Goal: Information Seeking & Learning: Learn about a topic

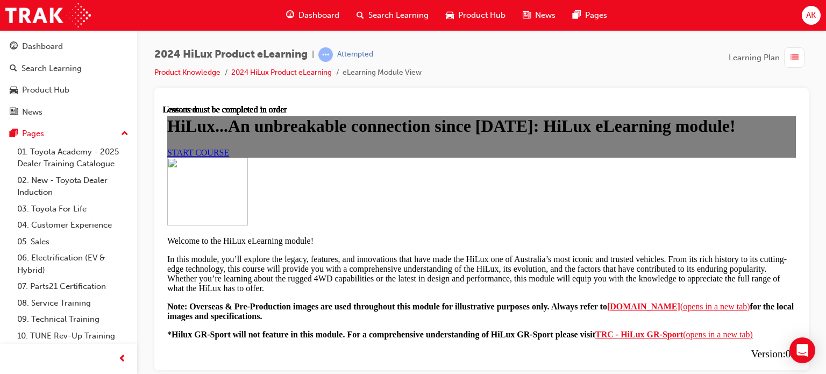
scroll to position [161, 0]
click at [229, 148] on link "START COURSE" at bounding box center [198, 151] width 62 height 9
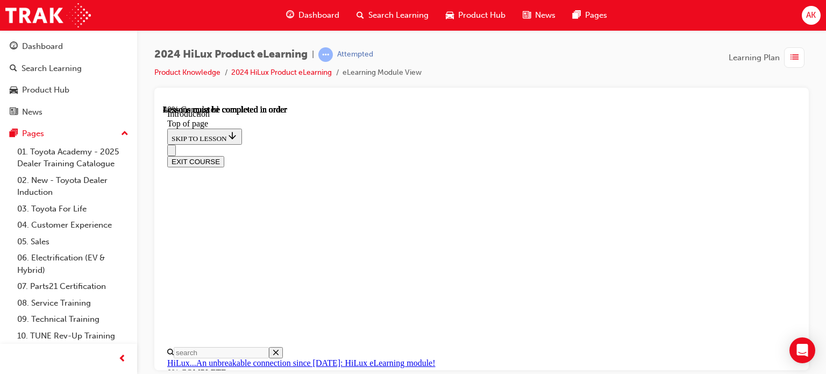
scroll to position [571, 0]
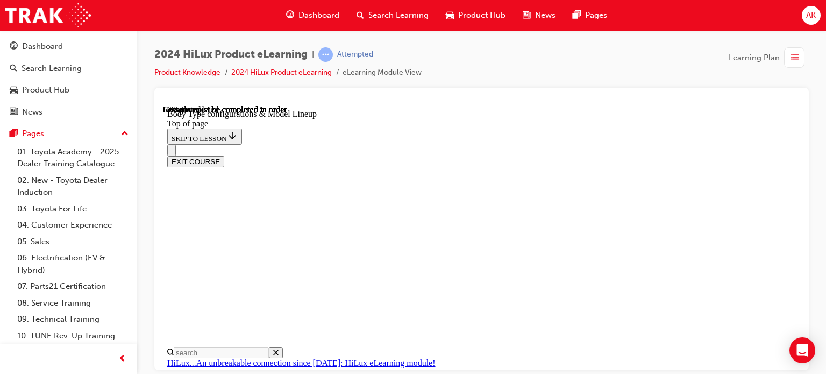
scroll to position [348, 0]
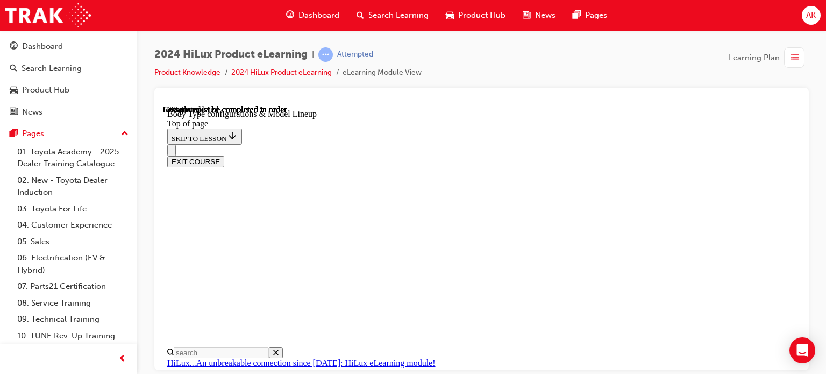
scroll to position [293, 0]
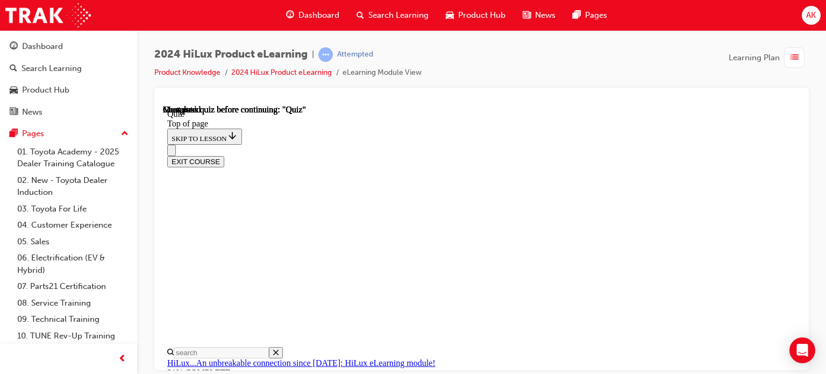
scroll to position [115, 0]
drag, startPoint x: 415, startPoint y: 149, endPoint x: 431, endPoint y: 146, distance: 15.9
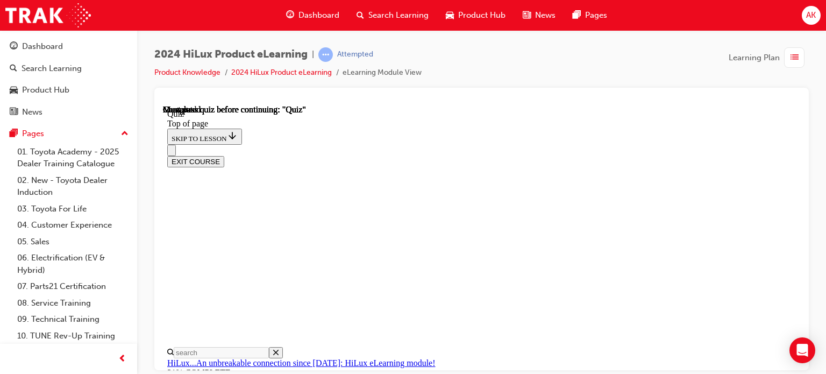
drag, startPoint x: 437, startPoint y: 184, endPoint x: 445, endPoint y: 192, distance: 11.8
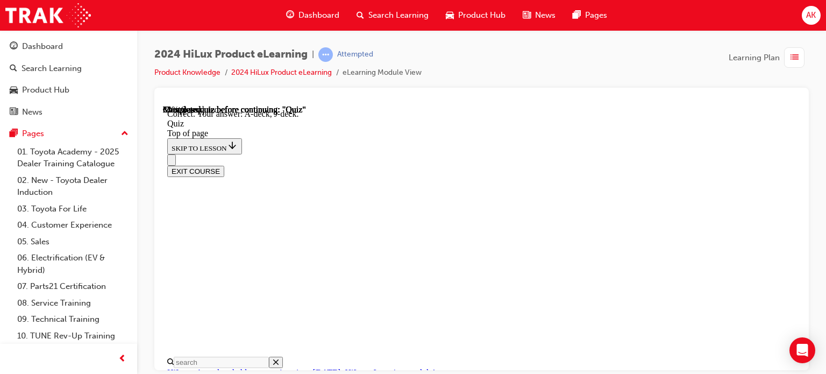
scroll to position [332, 0]
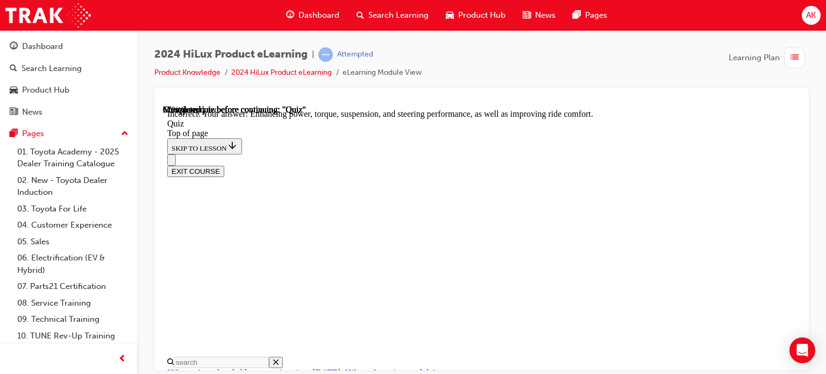
scroll to position [397, 0]
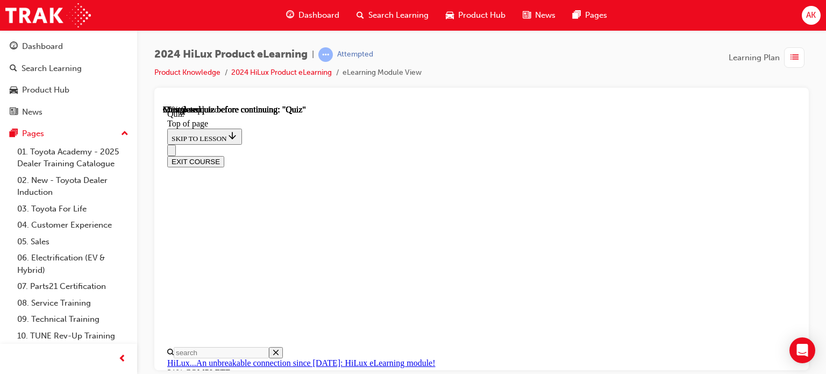
scroll to position [161, 0]
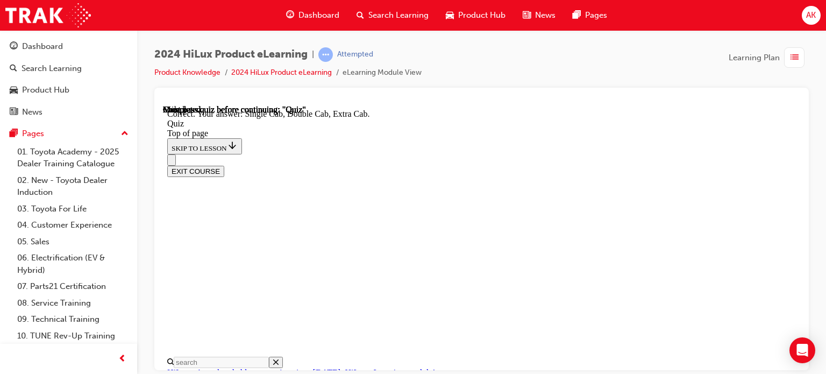
scroll to position [220, 0]
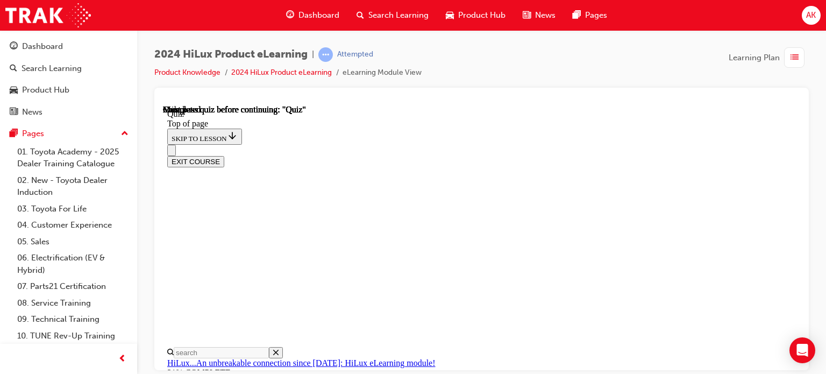
scroll to position [226, 0]
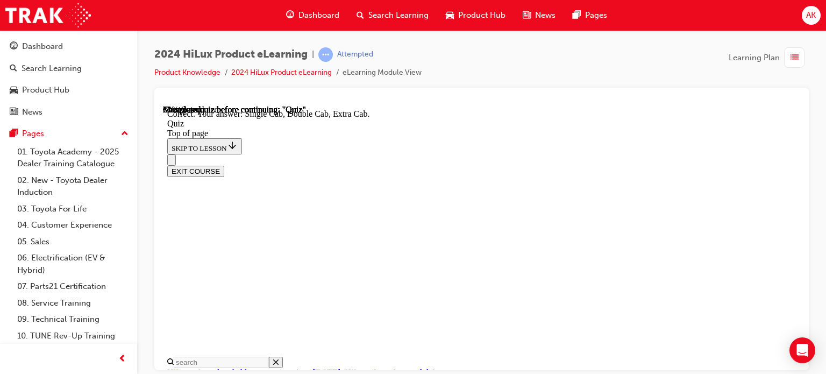
scroll to position [394, 0]
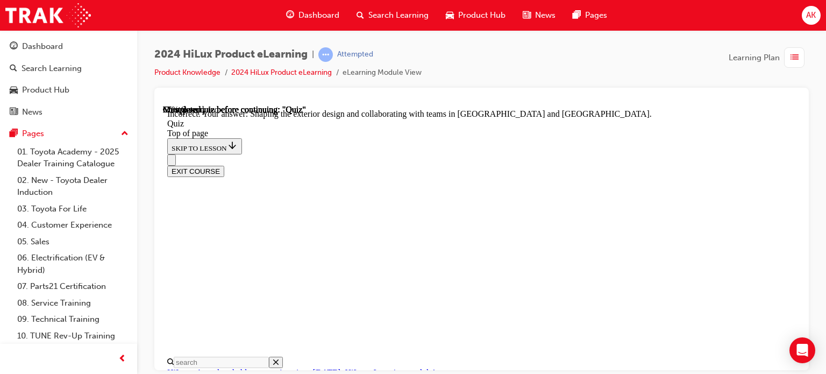
scroll to position [236, 0]
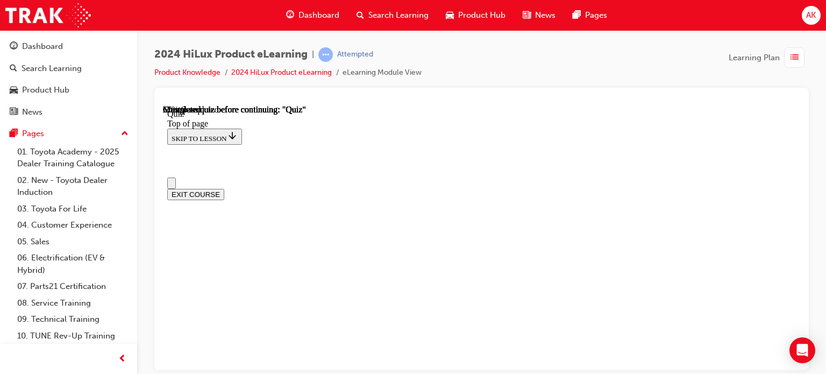
scroll to position [215, 0]
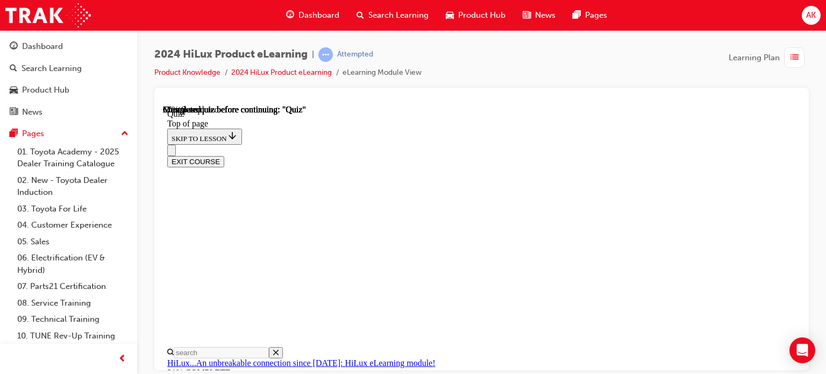
drag, startPoint x: 432, startPoint y: 137, endPoint x: 439, endPoint y: 156, distance: 20.6
drag, startPoint x: 447, startPoint y: 186, endPoint x: 463, endPoint y: 220, distance: 38.3
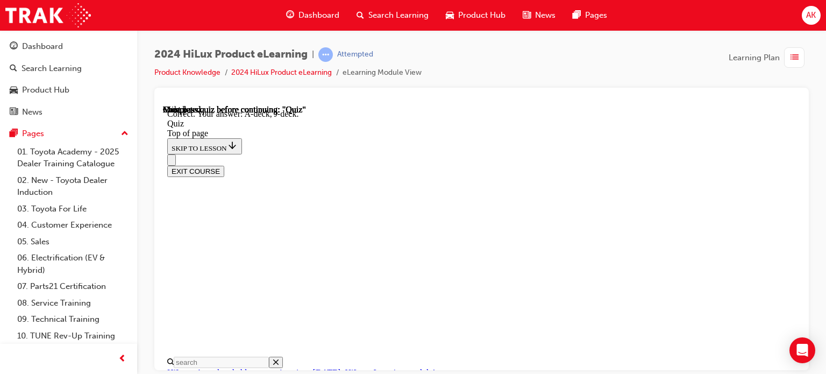
scroll to position [332, 0]
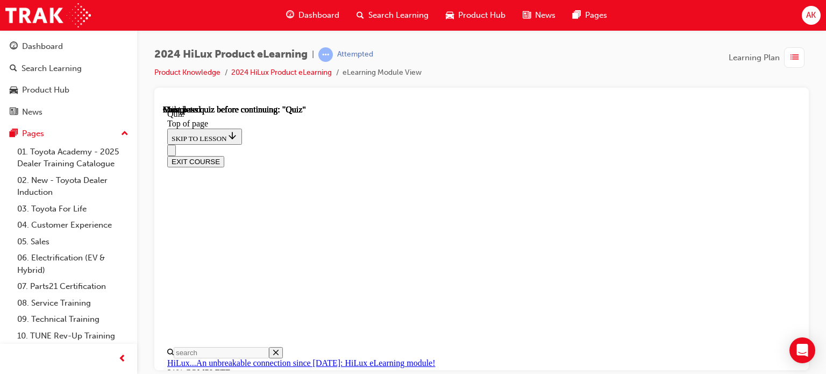
scroll to position [172, 0]
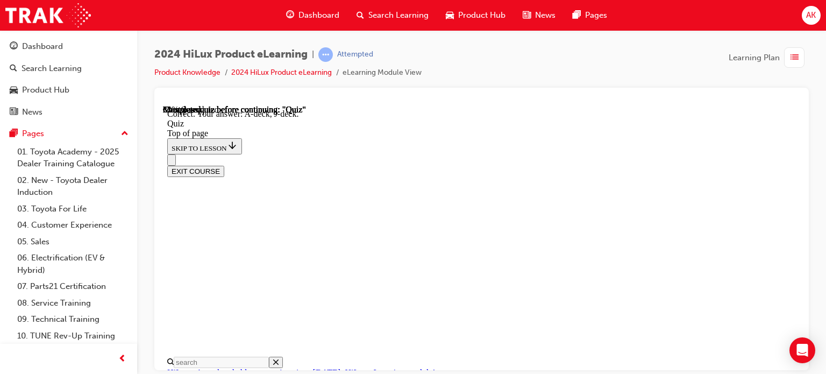
scroll to position [332, 0]
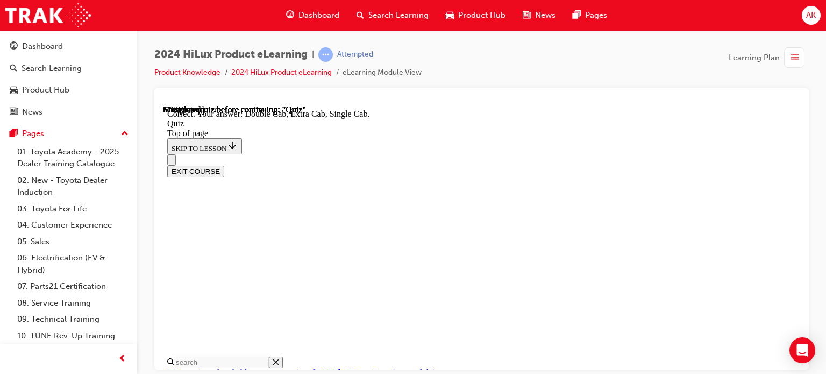
scroll to position [394, 0]
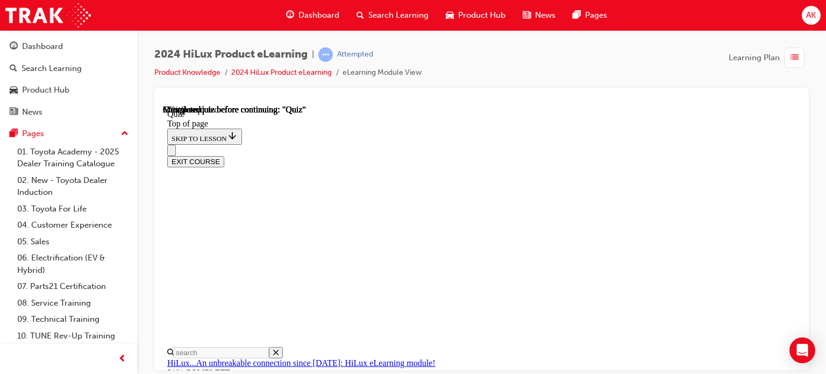
scroll to position [215, 0]
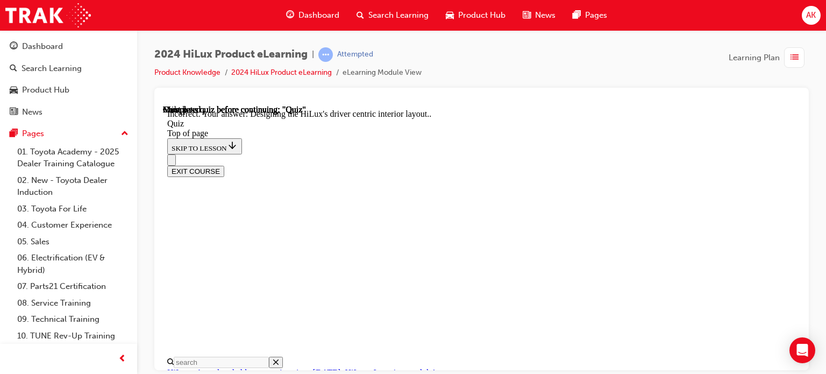
scroll to position [230, 0]
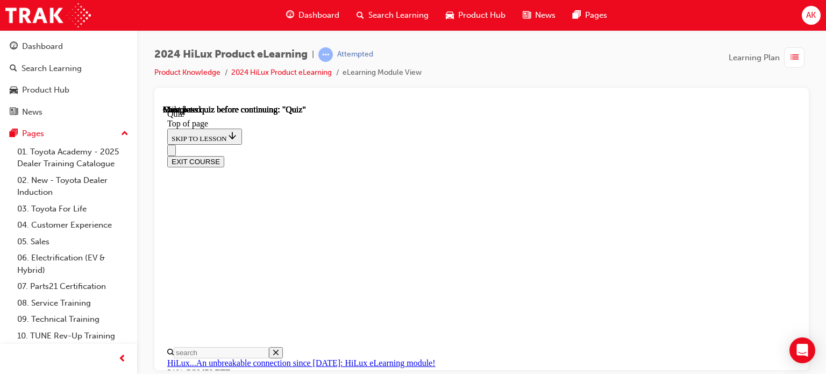
scroll to position [318, 0]
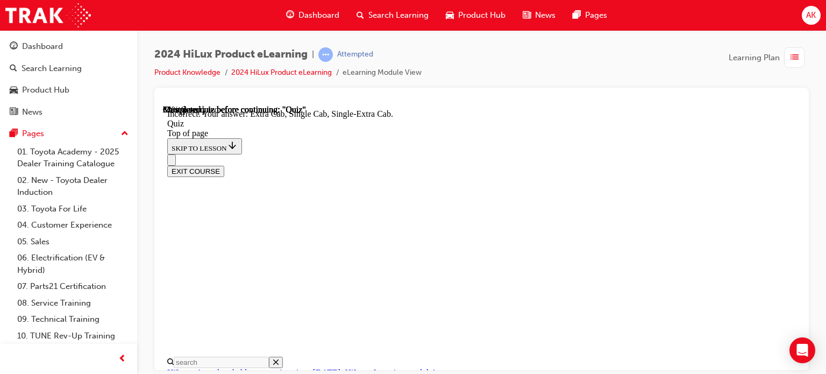
scroll to position [394, 0]
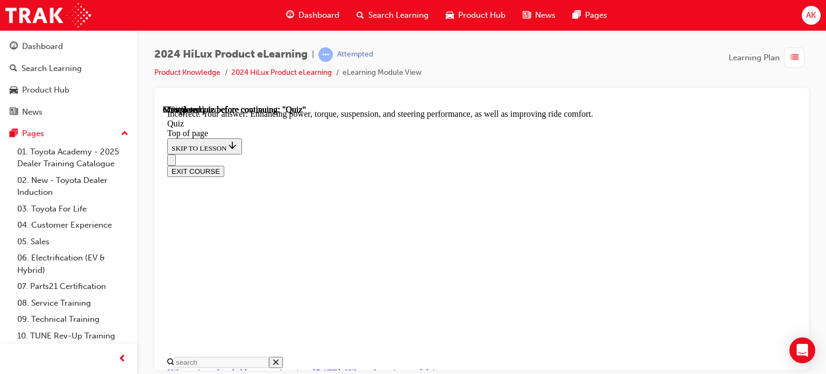
scroll to position [397, 0]
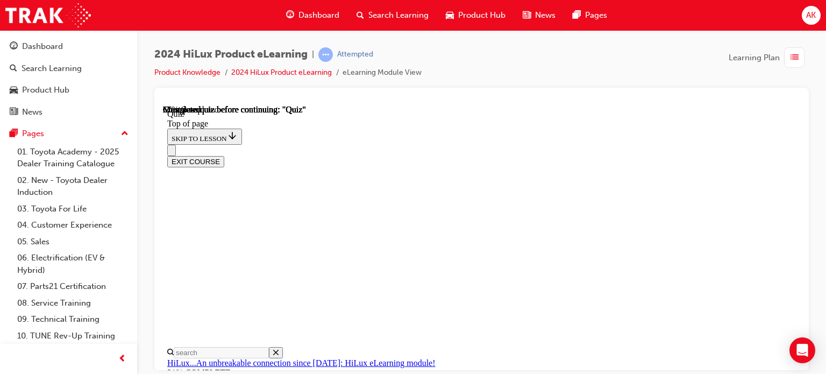
scroll to position [108, 0]
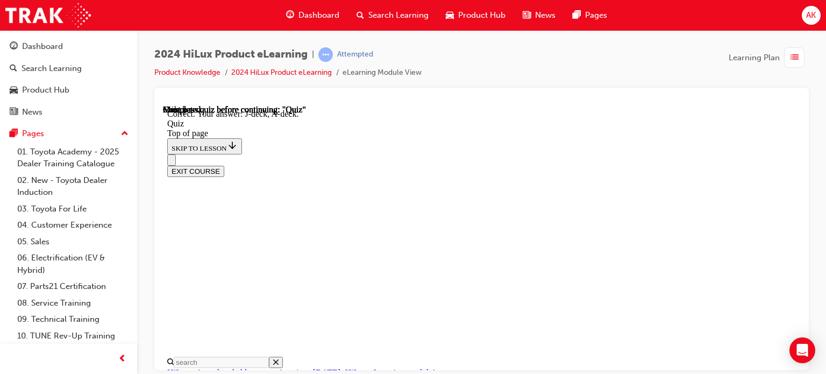
scroll to position [332, 0]
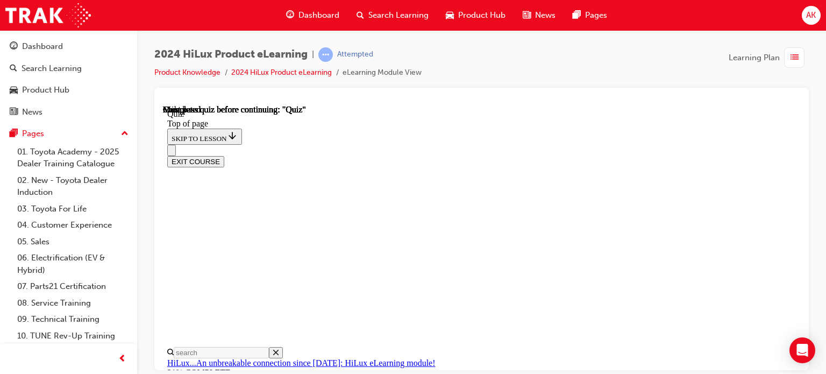
scroll to position [226, 0]
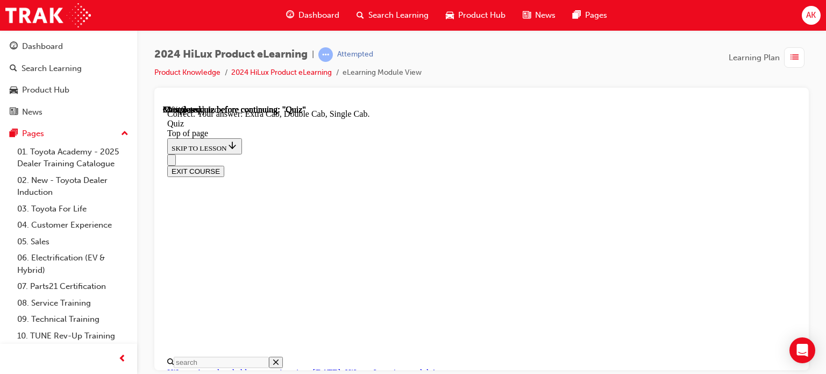
scroll to position [393, 0]
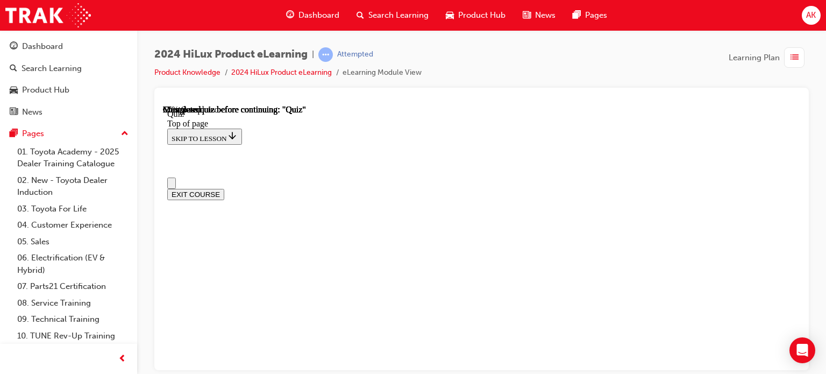
scroll to position [108, 0]
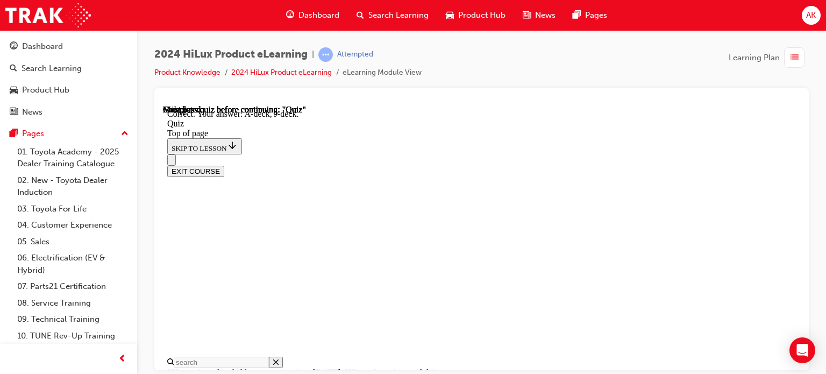
scroll to position [332, 0]
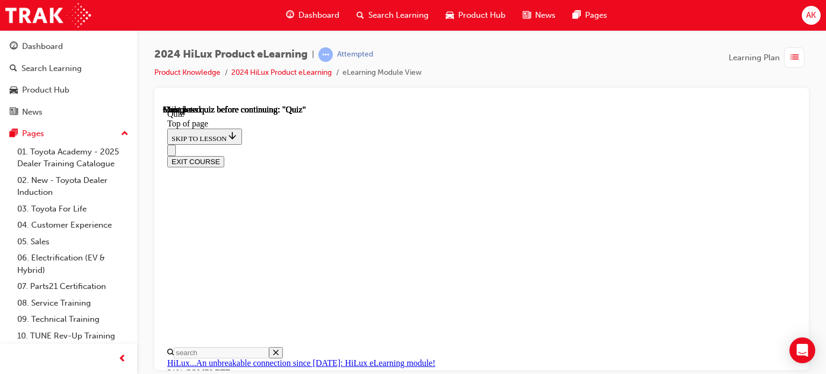
scroll to position [226, 0]
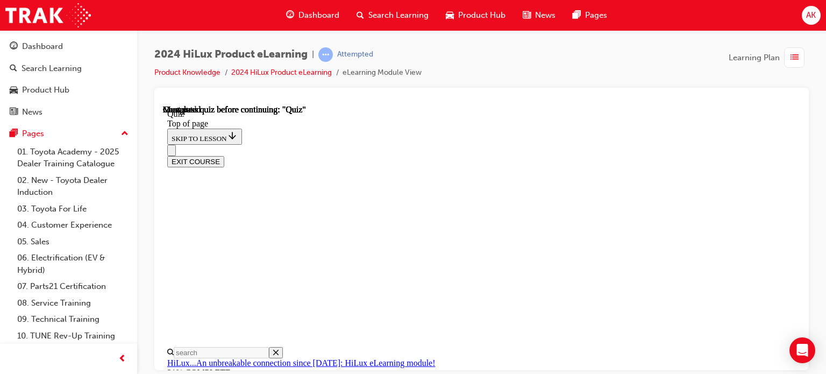
drag, startPoint x: 532, startPoint y: 217, endPoint x: 536, endPoint y: 224, distance: 8.4
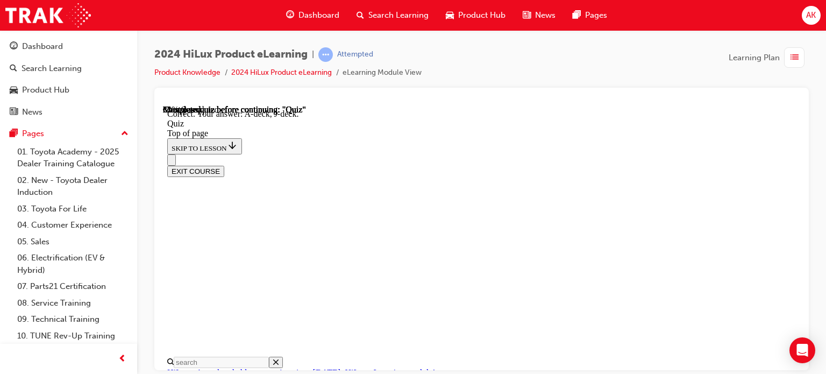
scroll to position [332, 0]
drag, startPoint x: 543, startPoint y: 325, endPoint x: 547, endPoint y: 321, distance: 5.7
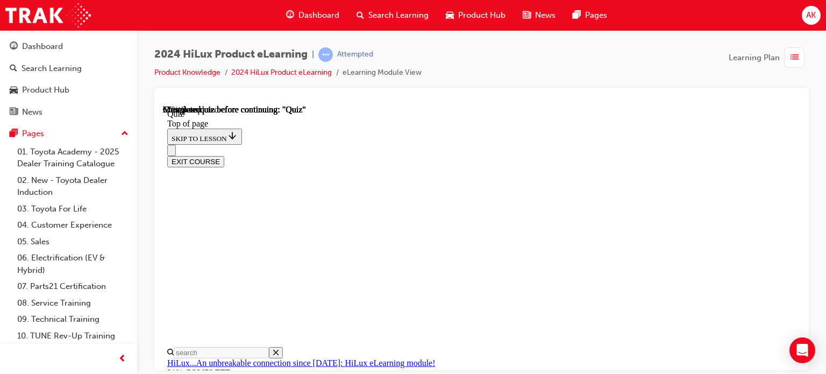
scroll to position [215, 0]
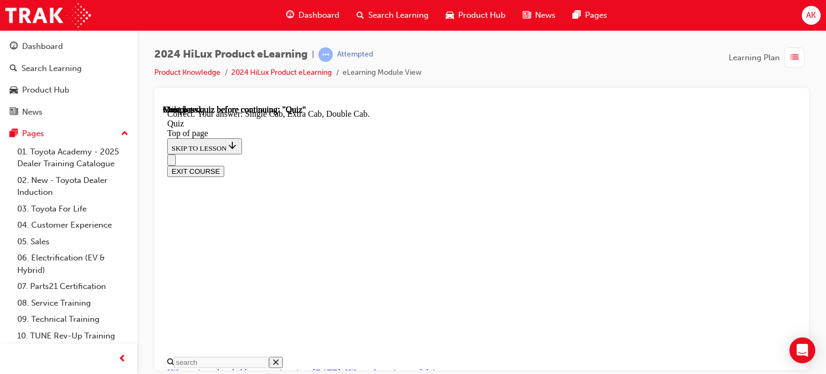
scroll to position [269, 0]
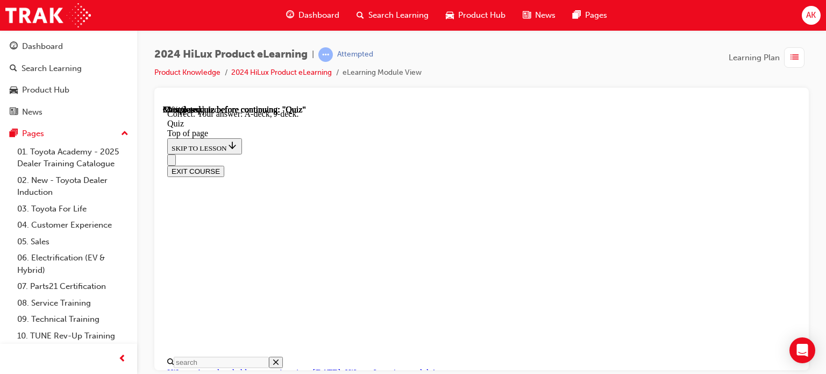
scroll to position [332, 0]
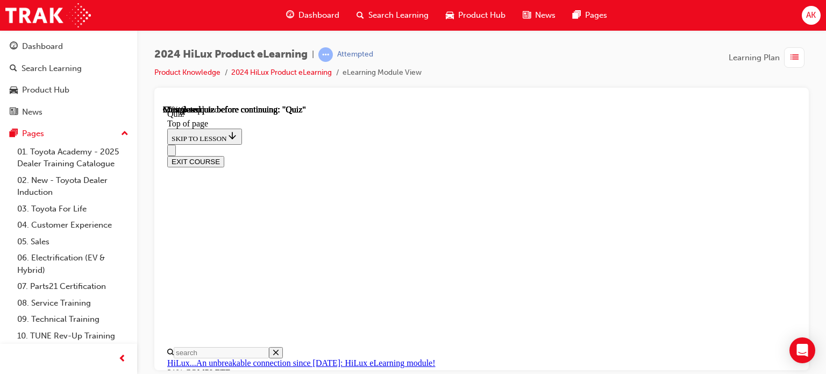
scroll to position [161, 0]
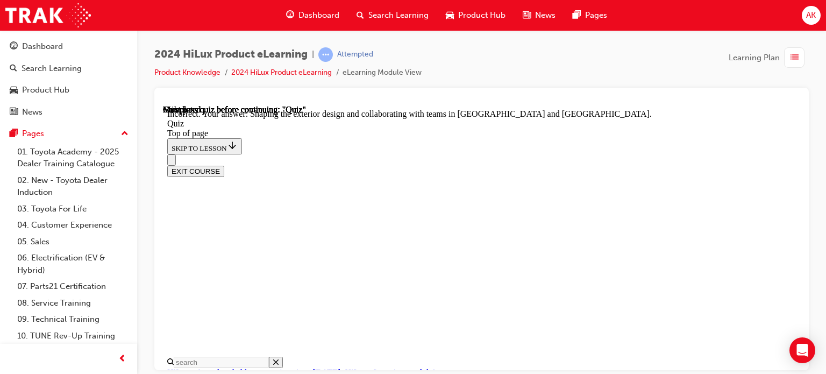
scroll to position [397, 0]
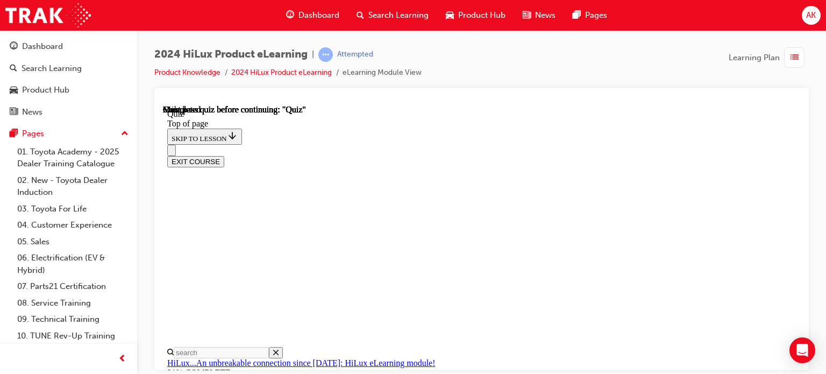
scroll to position [318, 0]
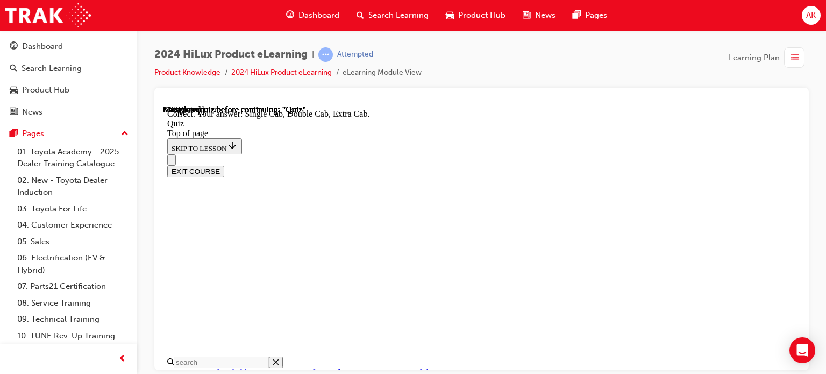
scroll to position [394, 0]
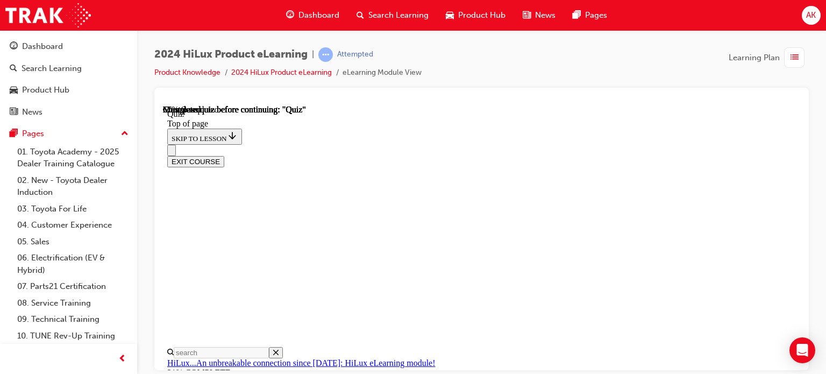
scroll to position [215, 0]
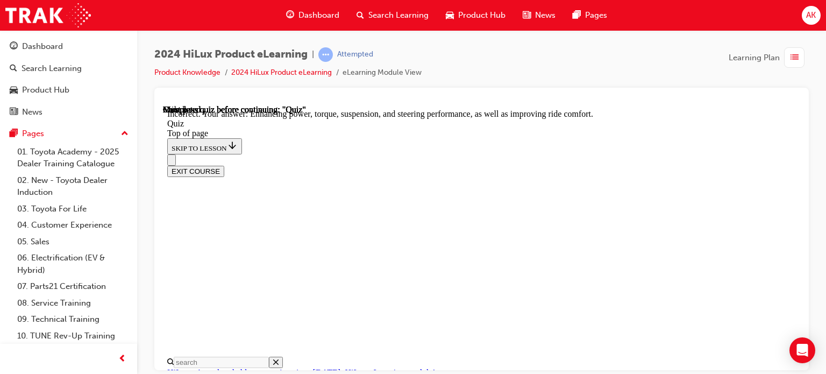
scroll to position [128, 0]
drag, startPoint x: 411, startPoint y: 164, endPoint x: 695, endPoint y: 189, distance: 285.6
copy p "What contributions did Toyota Australia's local Engineering and Design teams ma…"
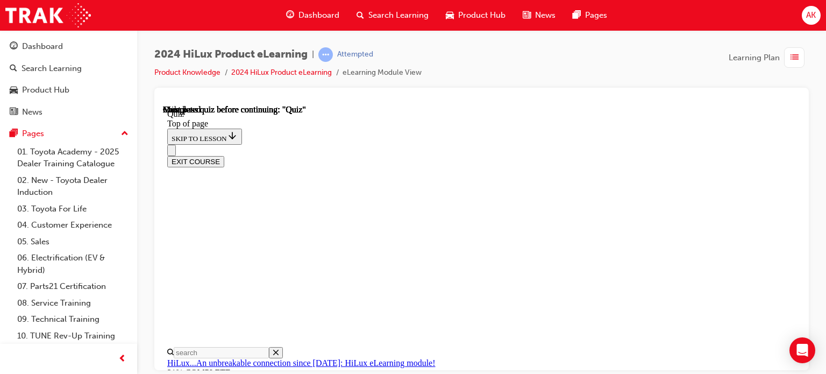
scroll to position [318, 0]
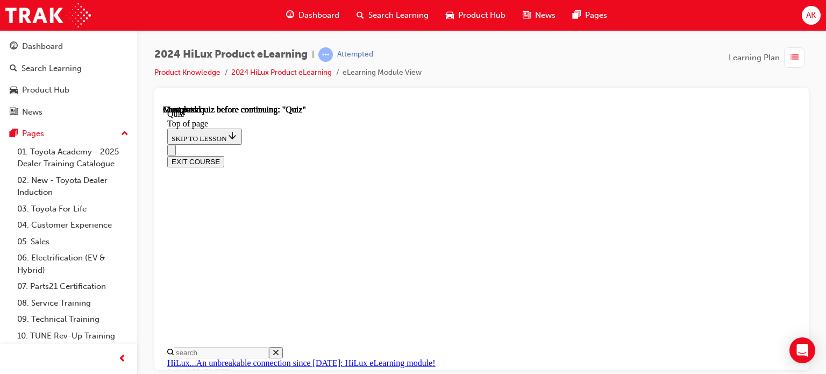
scroll to position [298, 0]
drag, startPoint x: 460, startPoint y: 196, endPoint x: 472, endPoint y: 207, distance: 16.4
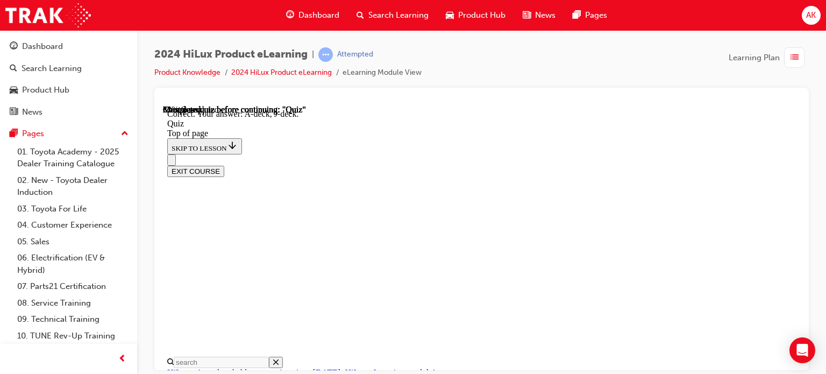
scroll to position [332, 0]
drag, startPoint x: 460, startPoint y: 229, endPoint x: 466, endPoint y: 233, distance: 7.8
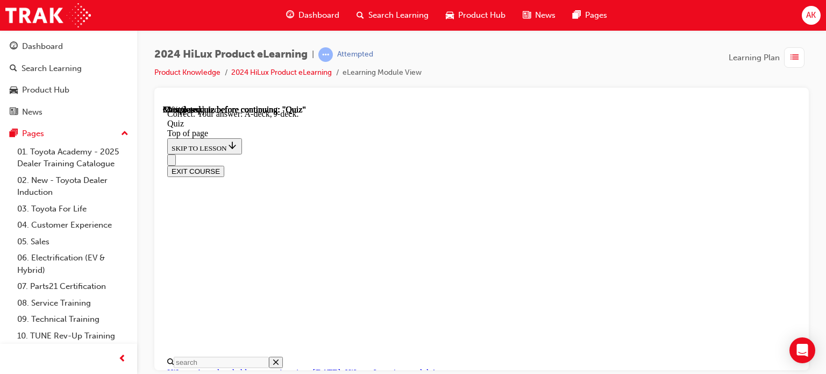
drag, startPoint x: 479, startPoint y: 255, endPoint x: 490, endPoint y: 271, distance: 18.9
drag, startPoint x: 501, startPoint y: 298, endPoint x: 508, endPoint y: 304, distance: 9.2
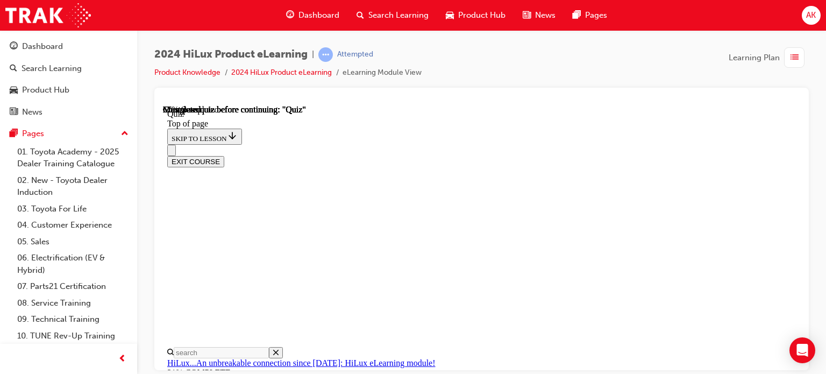
scroll to position [269, 0]
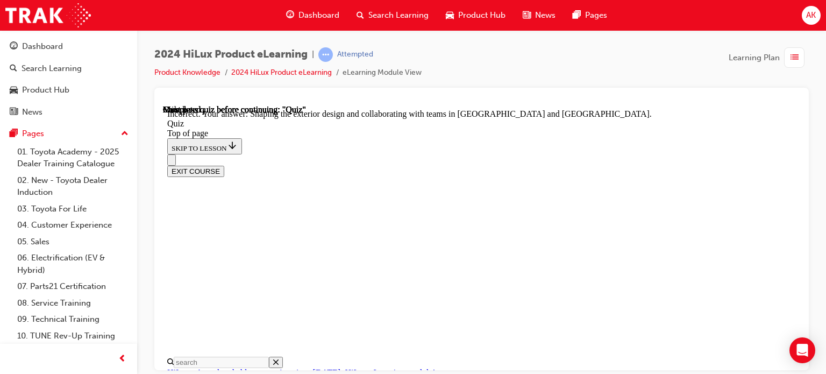
scroll to position [236, 0]
click at [224, 165] on button "EXIT COURSE" at bounding box center [195, 170] width 57 height 11
click at [319, 68] on link "2024 HiLux Product eLearning" at bounding box center [281, 72] width 101 height 9
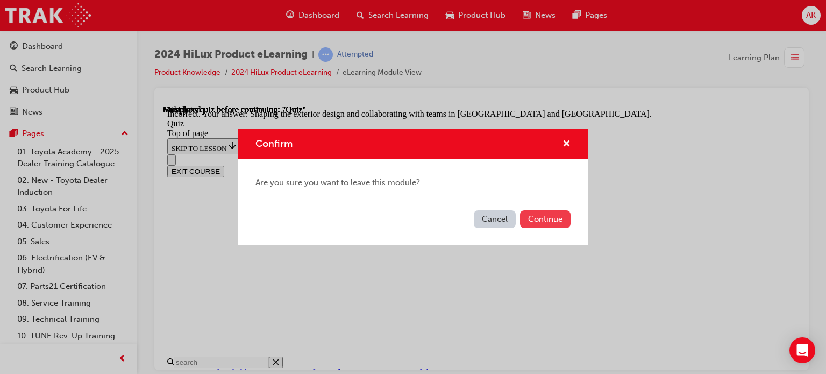
click at [540, 212] on button "Continue" at bounding box center [545, 219] width 51 height 18
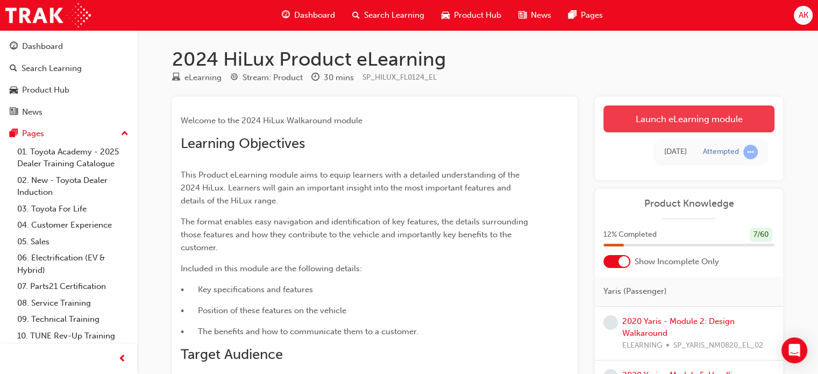
click at [656, 129] on link "Launch eLearning module" at bounding box center [688, 118] width 171 height 27
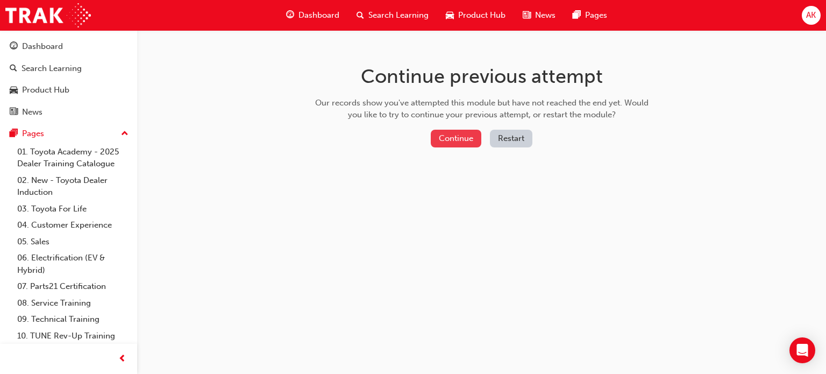
click at [439, 137] on button "Continue" at bounding box center [456, 139] width 51 height 18
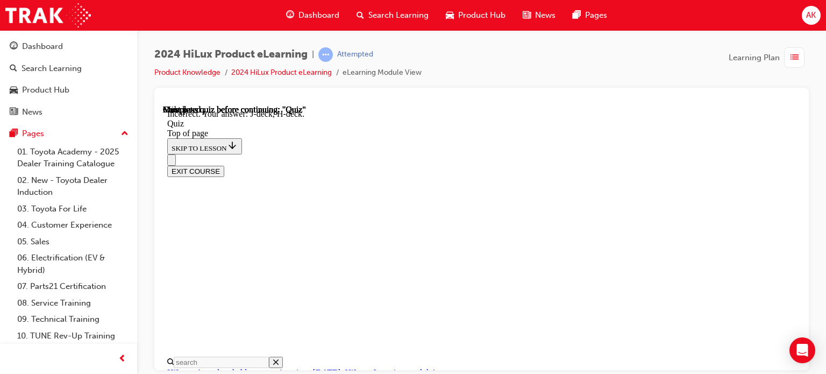
scroll to position [332, 0]
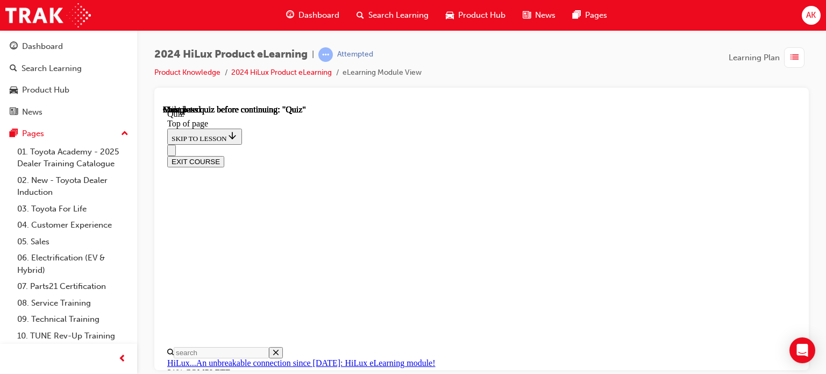
scroll to position [318, 0]
drag, startPoint x: 465, startPoint y: 303, endPoint x: 449, endPoint y: 302, distance: 16.7
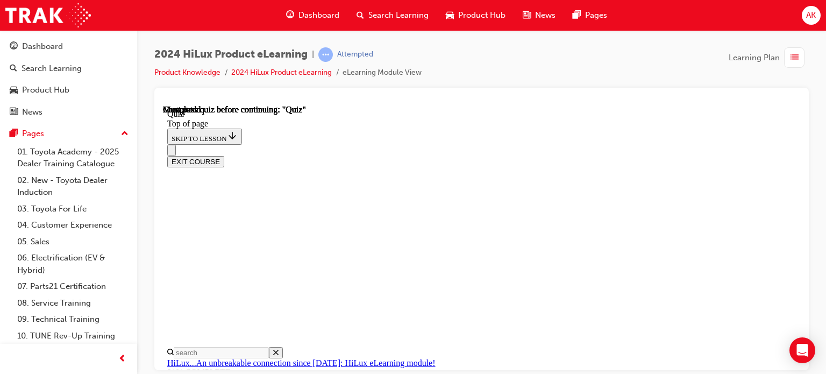
scroll to position [189, 0]
drag, startPoint x: 530, startPoint y: 273, endPoint x: 480, endPoint y: 267, distance: 50.3
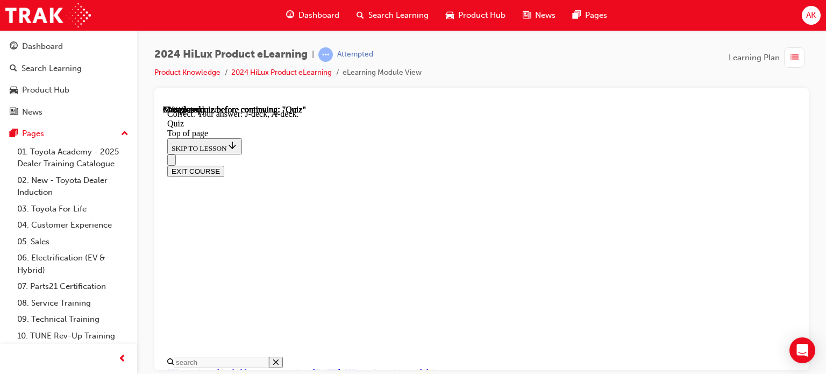
scroll to position [332, 0]
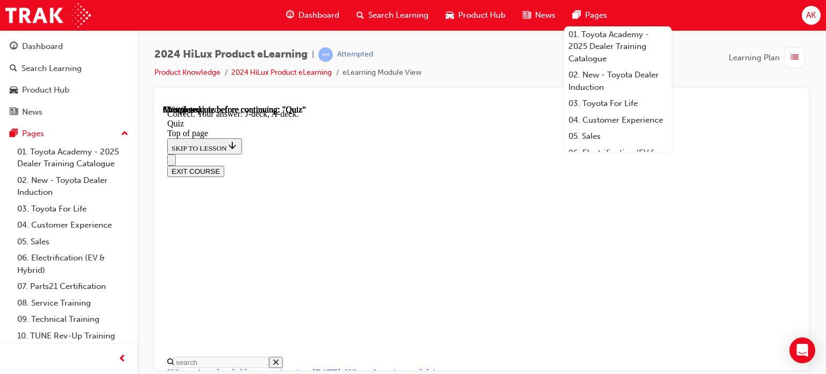
scroll to position [124, 0]
drag, startPoint x: 397, startPoint y: 174, endPoint x: 593, endPoint y: 198, distance: 196.6
drag, startPoint x: 585, startPoint y: 194, endPoint x: 661, endPoint y: 231, distance: 84.2
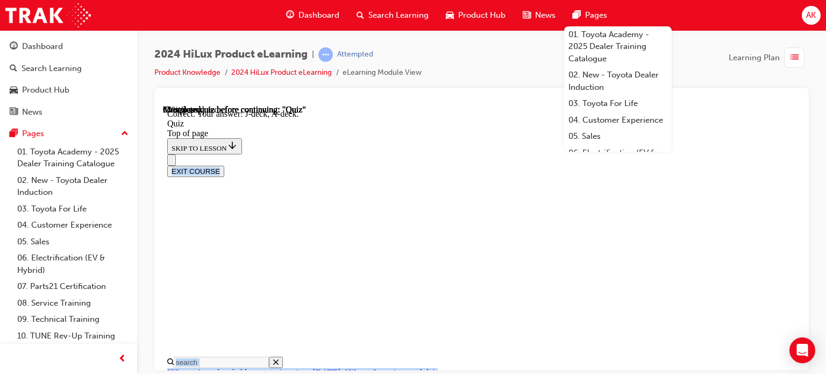
scroll to position [363, 0]
drag, startPoint x: 443, startPoint y: 232, endPoint x: 578, endPoint y: 219, distance: 135.7
copy ul "Improving Hilux long-range capabilities, by designing and developing the engine…"
drag, startPoint x: 419, startPoint y: 232, endPoint x: 395, endPoint y: 143, distance: 92.5
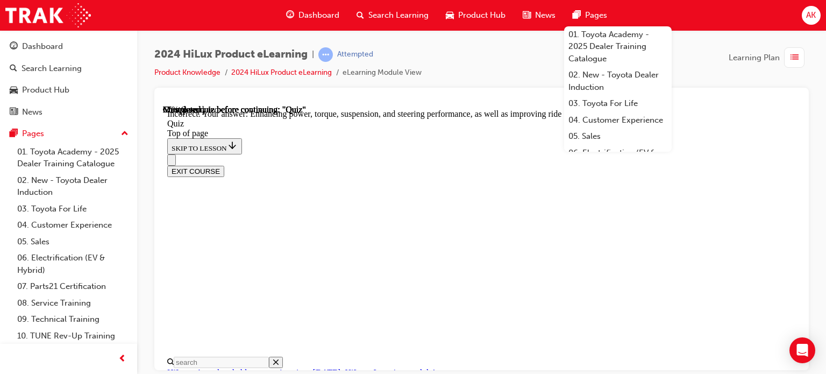
scroll to position [134, 0]
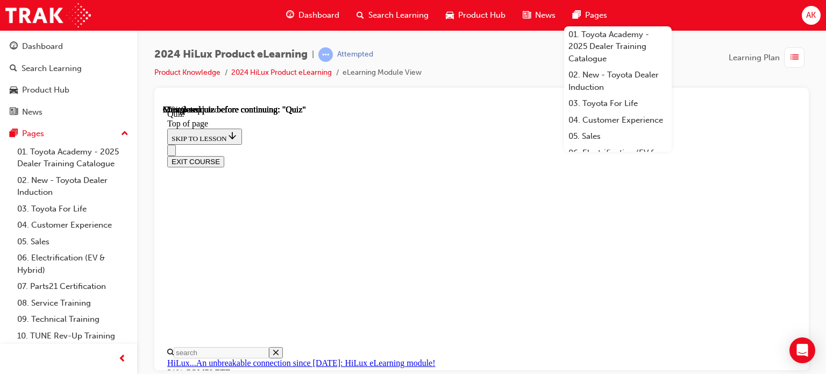
scroll to position [155, 0]
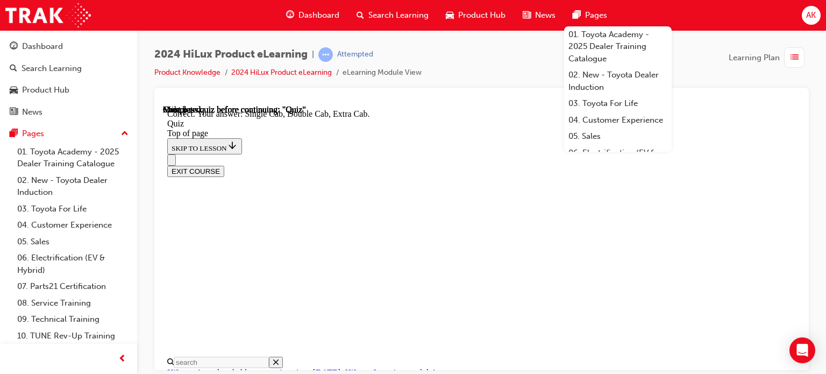
scroll to position [394, 0]
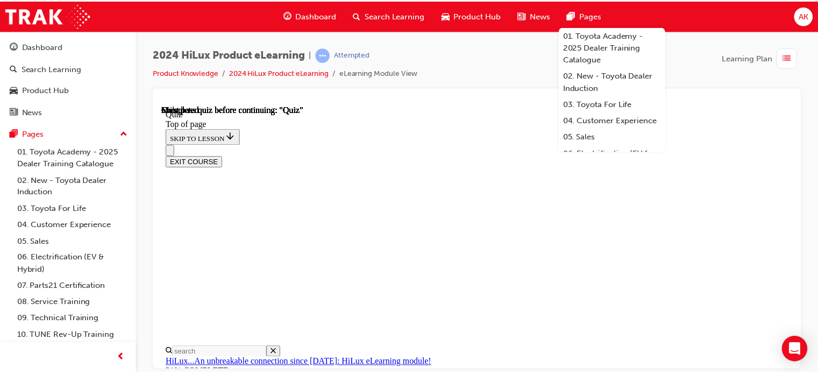
scroll to position [318, 0]
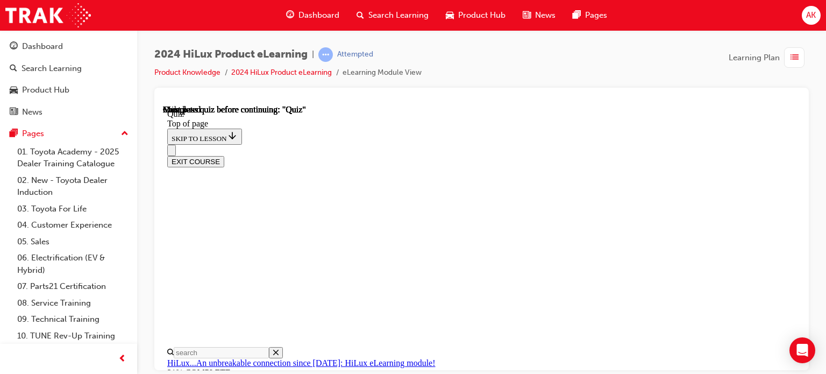
click at [324, 18] on span "Dashboard" at bounding box center [318, 15] width 41 height 12
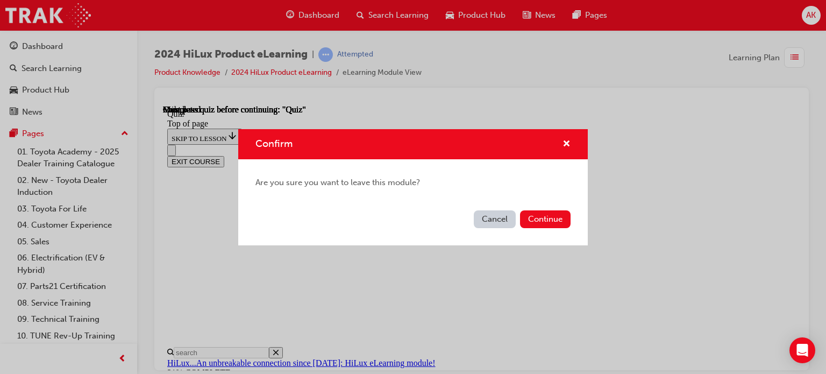
click at [522, 204] on div "Are you sure you want to leave this module?" at bounding box center [413, 182] width 350 height 47
click at [533, 224] on button "Continue" at bounding box center [545, 219] width 51 height 18
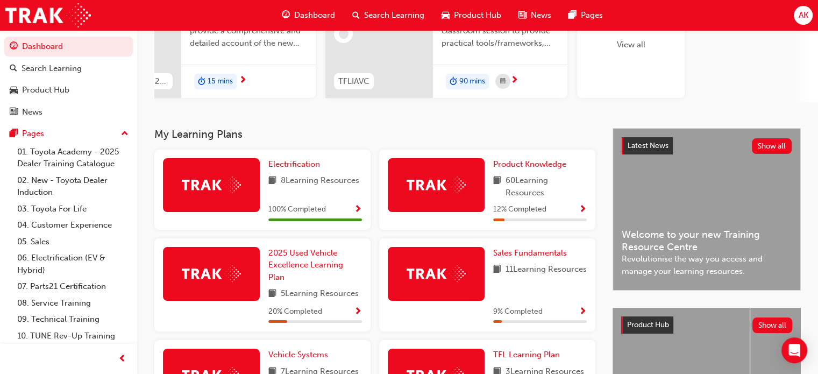
scroll to position [157, 0]
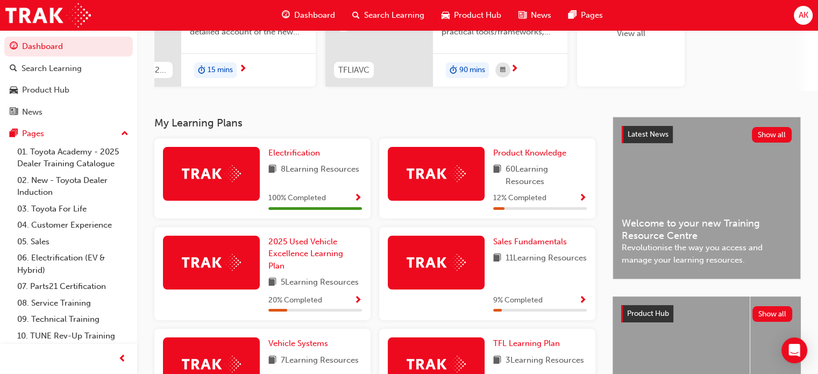
click at [579, 200] on span "Show Progress" at bounding box center [583, 199] width 8 height 10
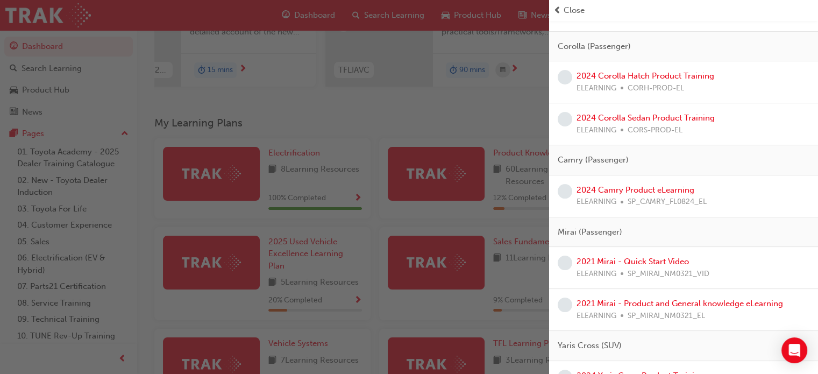
scroll to position [191, 0]
click at [649, 74] on link "2024 Corolla Hatch Product Training" at bounding box center [646, 75] width 138 height 10
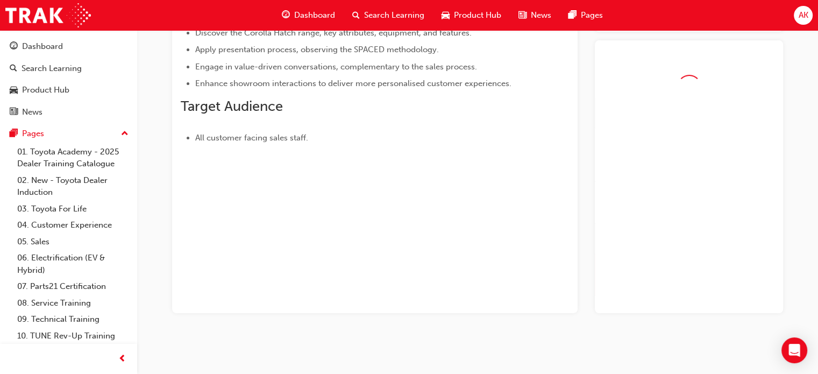
scroll to position [157, 0]
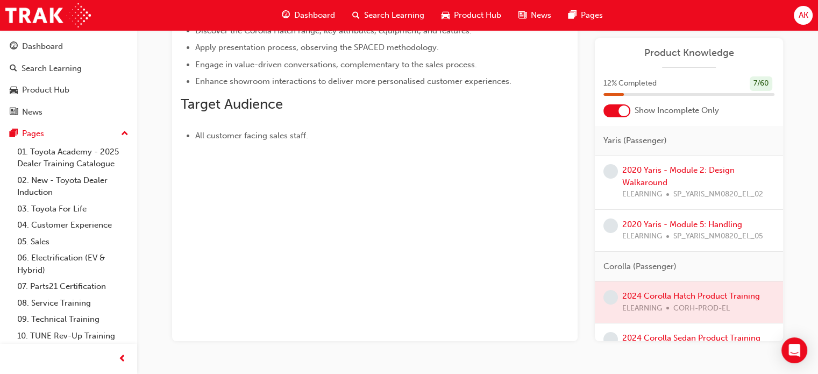
click at [627, 116] on div at bounding box center [616, 110] width 27 height 13
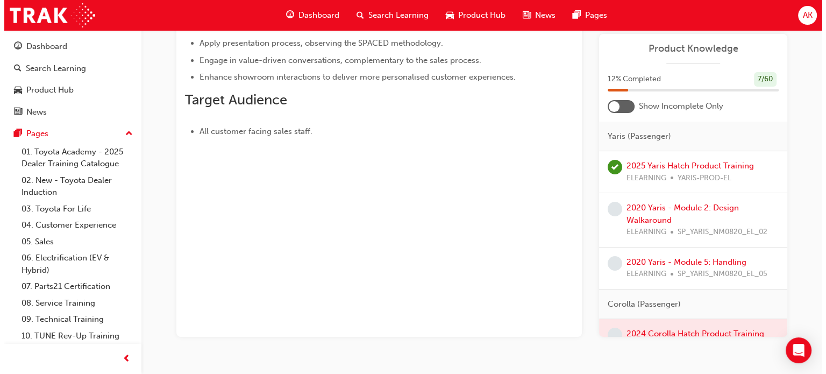
scroll to position [0, 0]
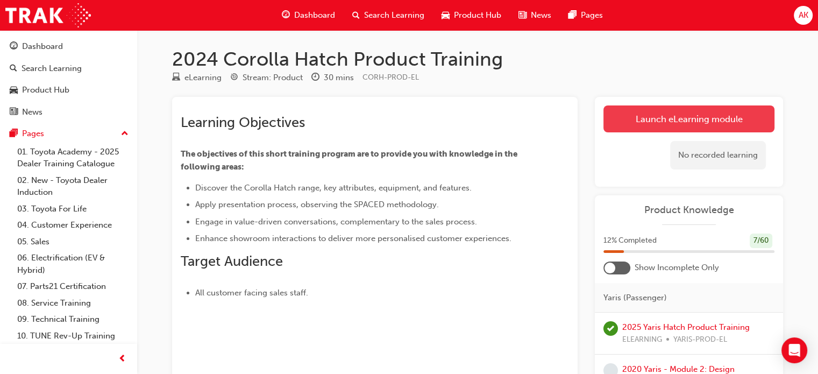
click at [619, 119] on link "Launch eLearning module" at bounding box center [688, 118] width 171 height 27
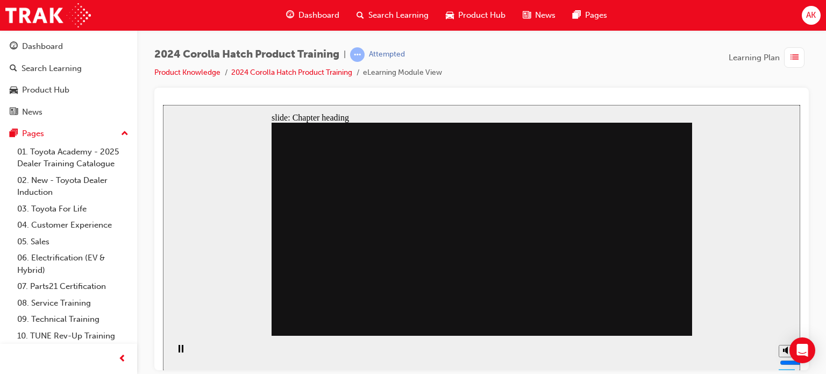
drag, startPoint x: 501, startPoint y: 248, endPoint x: 532, endPoint y: 226, distance: 37.9
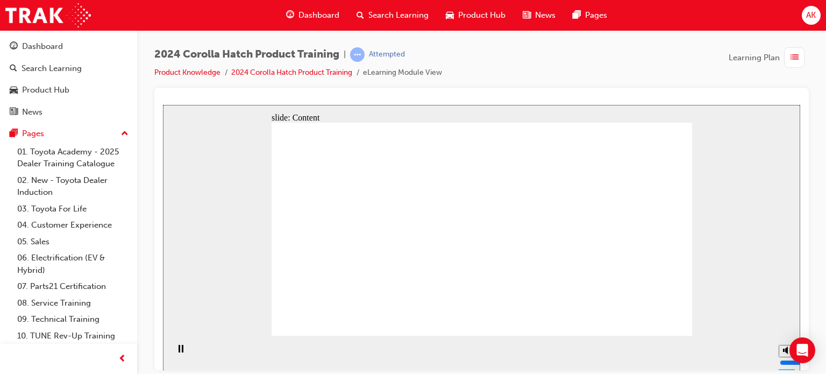
drag, startPoint x: 364, startPoint y: 247, endPoint x: 369, endPoint y: 246, distance: 5.5
drag, startPoint x: 514, startPoint y: 230, endPoint x: 523, endPoint y: 229, distance: 8.7
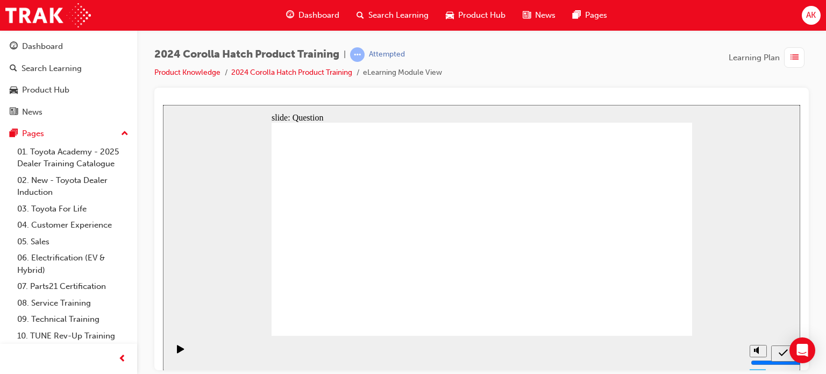
radio input "true"
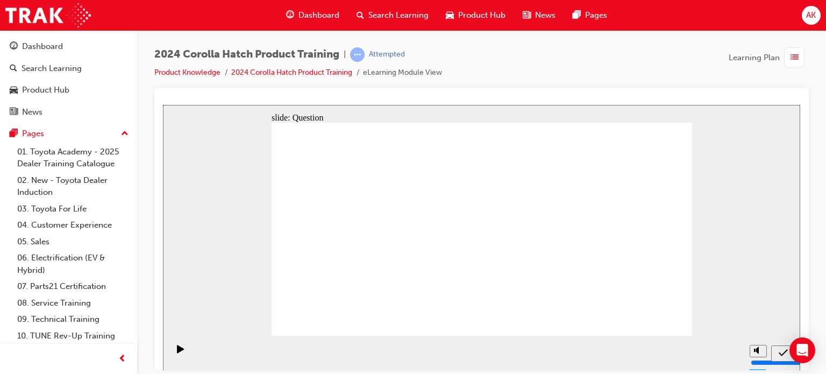
radio input "true"
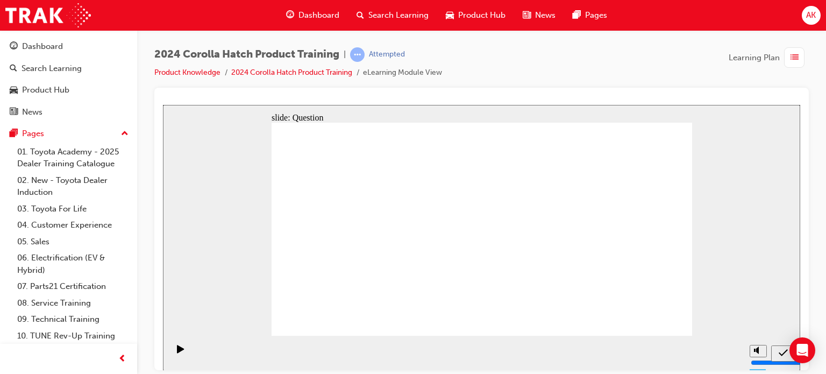
radio input "true"
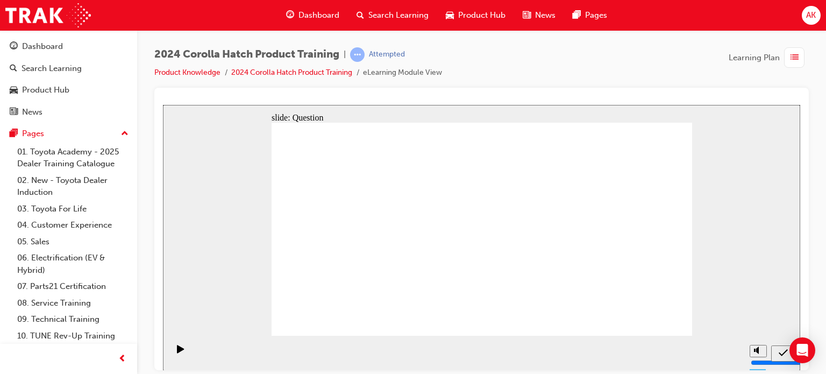
drag, startPoint x: 607, startPoint y: 218, endPoint x: 615, endPoint y: 272, distance: 53.8
drag, startPoint x: 480, startPoint y: 216, endPoint x: 560, endPoint y: 277, distance: 100.1
drag, startPoint x: 409, startPoint y: 214, endPoint x: 333, endPoint y: 282, distance: 102.1
drag, startPoint x: 331, startPoint y: 209, endPoint x: 427, endPoint y: 277, distance: 118.3
drag, startPoint x: 573, startPoint y: 217, endPoint x: 507, endPoint y: 297, distance: 103.6
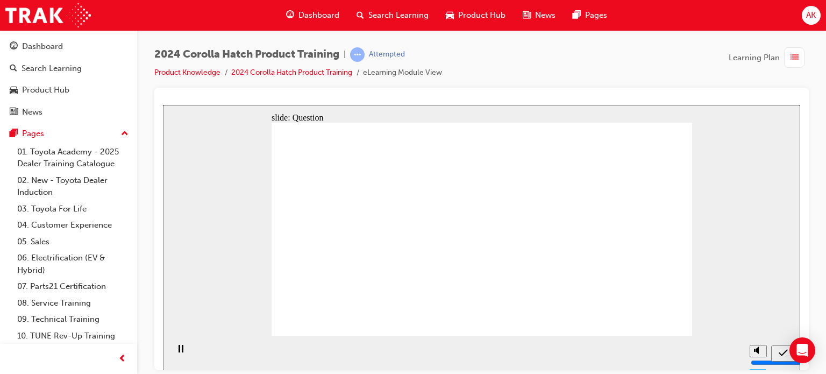
radio input "true"
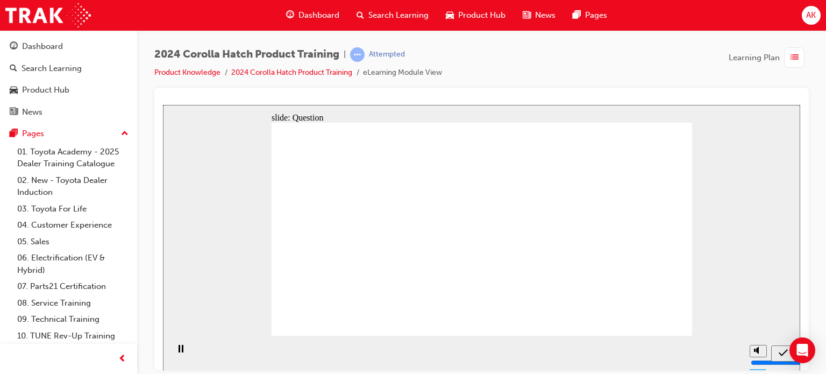
drag, startPoint x: 663, startPoint y: 322, endPoint x: 658, endPoint y: 315, distance: 7.8
radio input "true"
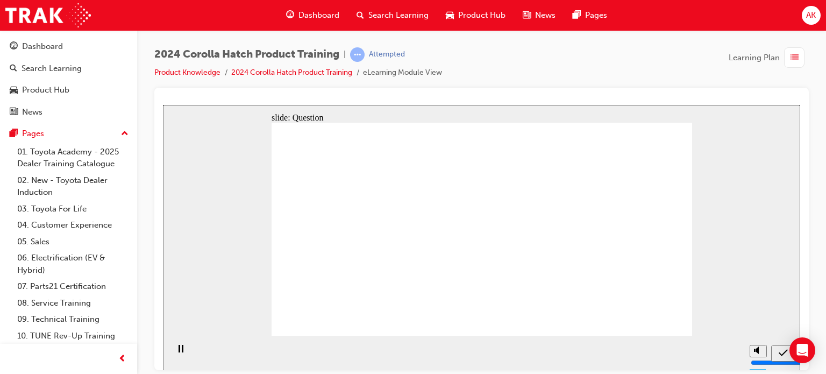
radio input "true"
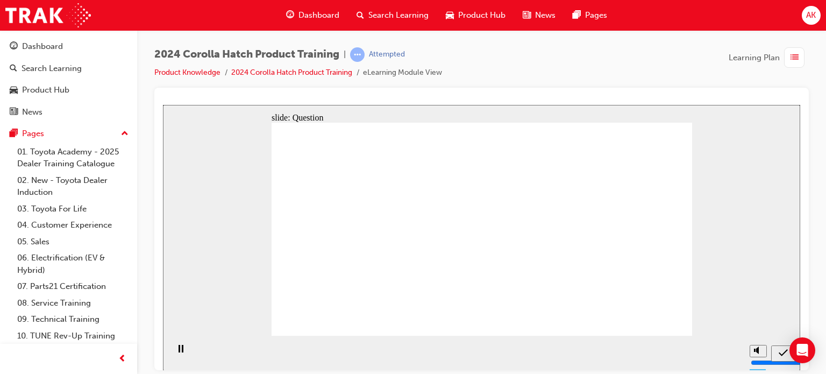
drag, startPoint x: 506, startPoint y: 228, endPoint x: 511, endPoint y: 228, distance: 5.9
drag, startPoint x: 360, startPoint y: 219, endPoint x: 652, endPoint y: 280, distance: 298.4
drag, startPoint x: 639, startPoint y: 277, endPoint x: 368, endPoint y: 241, distance: 273.4
drag, startPoint x: 343, startPoint y: 269, endPoint x: 358, endPoint y: 193, distance: 78.4
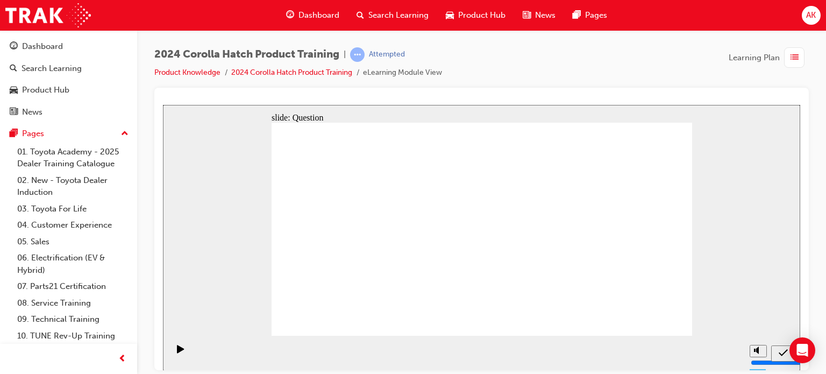
drag, startPoint x: 626, startPoint y: 218, endPoint x: 637, endPoint y: 280, distance: 62.8
drag, startPoint x: 362, startPoint y: 203, endPoint x: 334, endPoint y: 206, distance: 28.7
drag, startPoint x: 487, startPoint y: 212, endPoint x: 589, endPoint y: 294, distance: 130.4
drag, startPoint x: 613, startPoint y: 273, endPoint x: 530, endPoint y: 275, distance: 82.8
drag, startPoint x: 553, startPoint y: 226, endPoint x: 481, endPoint y: 217, distance: 72.0
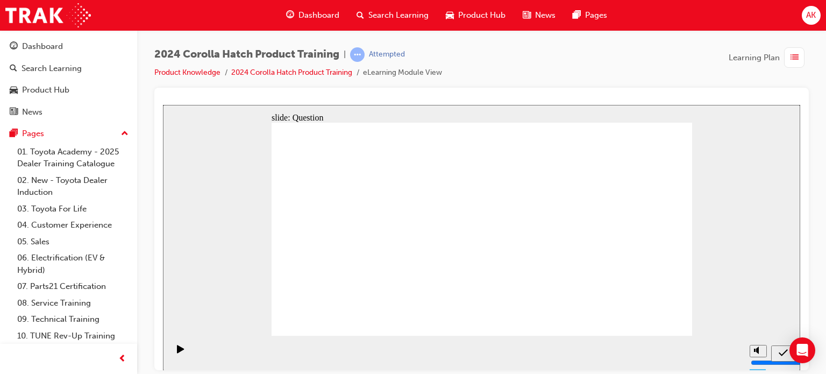
drag, startPoint x: 483, startPoint y: 217, endPoint x: 488, endPoint y: 283, distance: 65.8
drag, startPoint x: 430, startPoint y: 231, endPoint x: 430, endPoint y: 300, distance: 68.8
drag, startPoint x: 323, startPoint y: 224, endPoint x: 344, endPoint y: 288, distance: 67.3
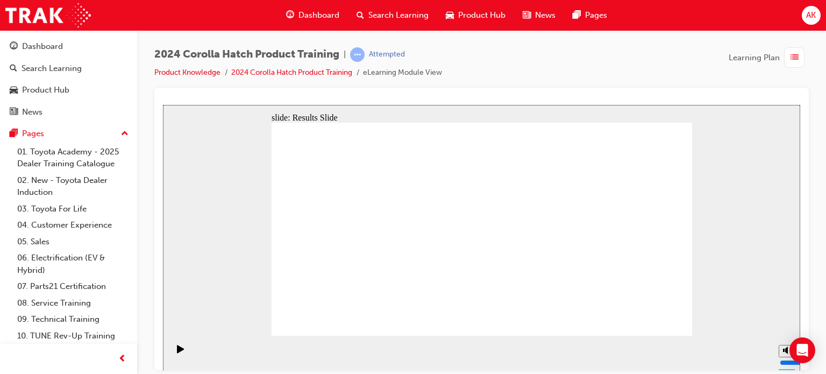
radio input "true"
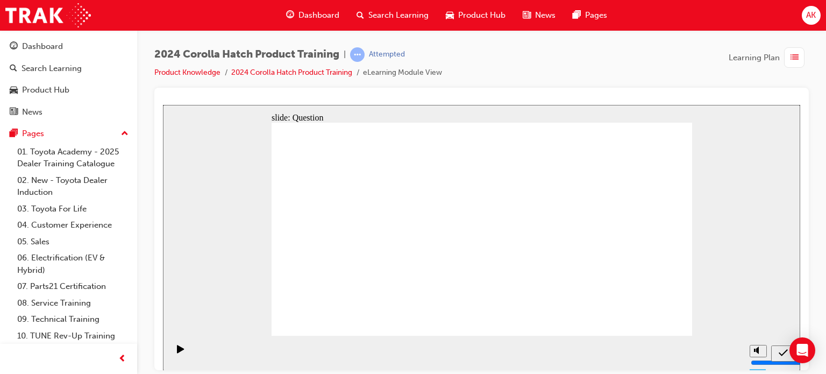
radio input "true"
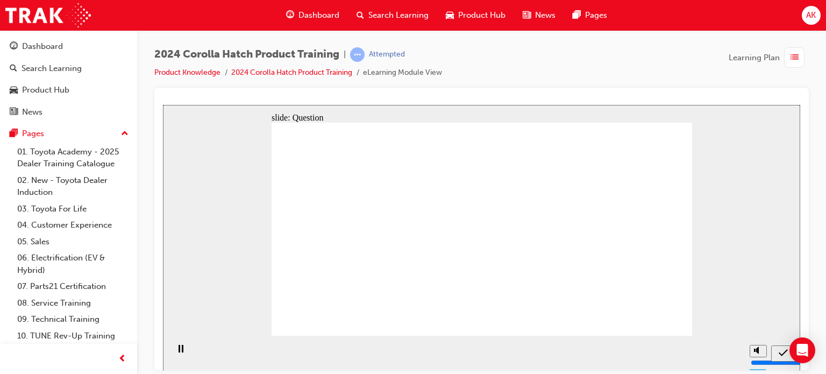
radio input "true"
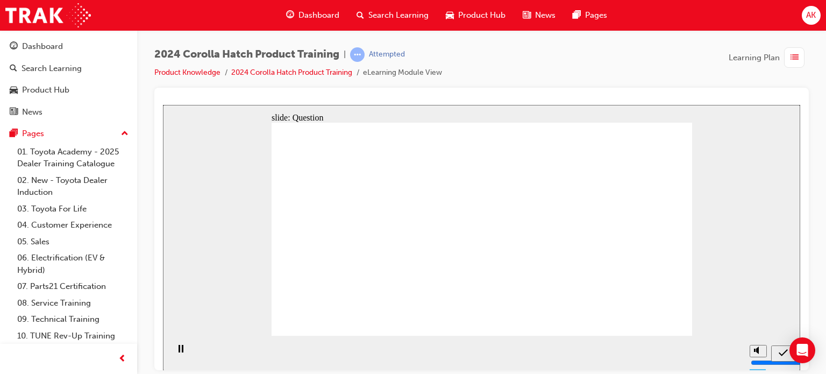
drag, startPoint x: 414, startPoint y: 224, endPoint x: 348, endPoint y: 293, distance: 94.3
drag, startPoint x: 366, startPoint y: 235, endPoint x: 445, endPoint y: 300, distance: 102.1
drag, startPoint x: 490, startPoint y: 233, endPoint x: 570, endPoint y: 293, distance: 99.5
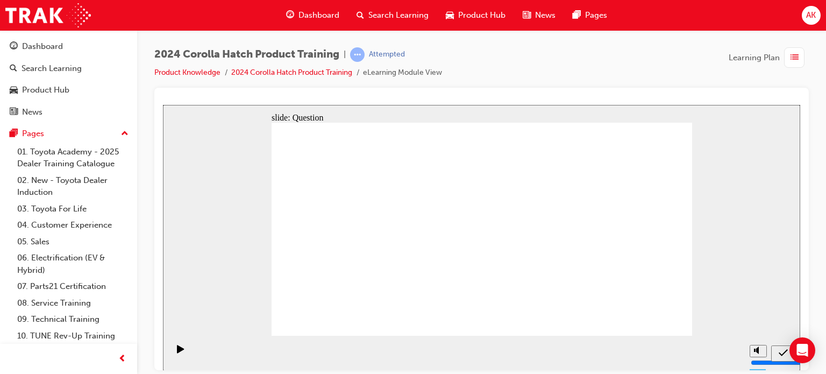
drag, startPoint x: 560, startPoint y: 228, endPoint x: 494, endPoint y: 277, distance: 82.7
drag, startPoint x: 631, startPoint y: 229, endPoint x: 639, endPoint y: 277, distance: 49.5
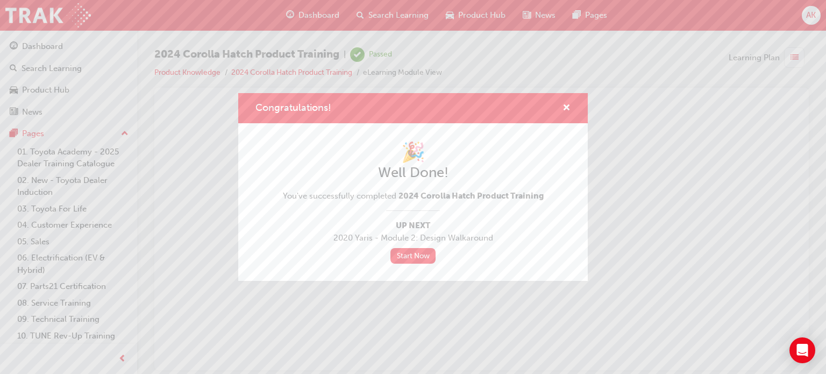
click at [574, 119] on div "Congratulations!" at bounding box center [413, 108] width 350 height 31
click at [575, 107] on div "Congratulations!" at bounding box center [413, 108] width 350 height 31
click at [558, 108] on div "Congratulations!" at bounding box center [562, 108] width 17 height 13
click at [560, 111] on div "Congratulations!" at bounding box center [562, 108] width 17 height 13
click at [570, 107] on span "cross-icon" at bounding box center [567, 109] width 8 height 10
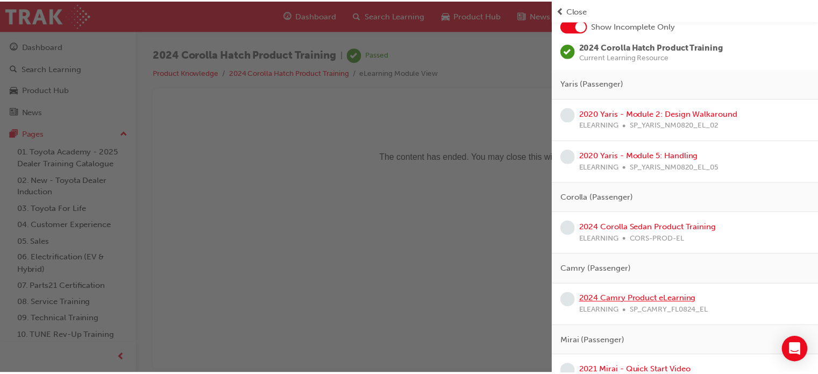
scroll to position [215, 0]
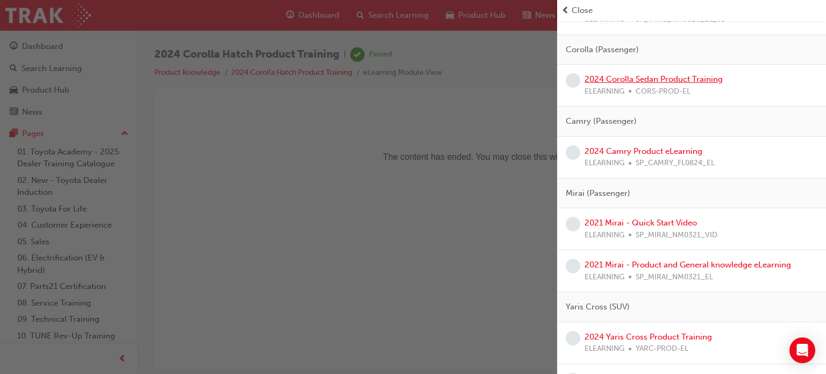
click at [641, 77] on link "2024 Corolla Sedan Product Training" at bounding box center [654, 79] width 138 height 10
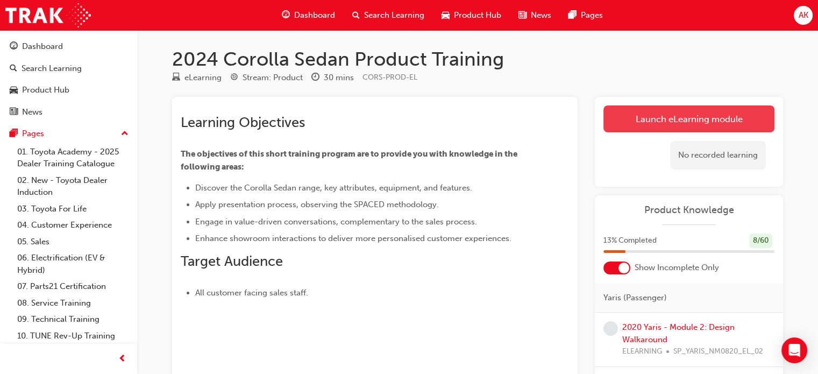
click at [623, 115] on link "Launch eLearning module" at bounding box center [688, 118] width 171 height 27
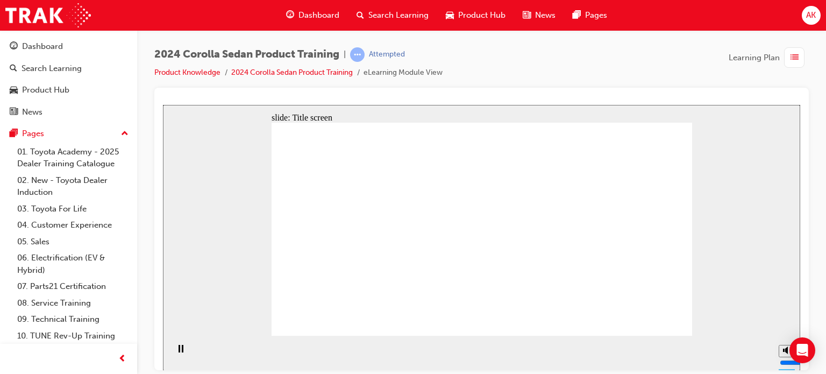
click at [361, 8] on div "Search Learning" at bounding box center [392, 15] width 89 height 22
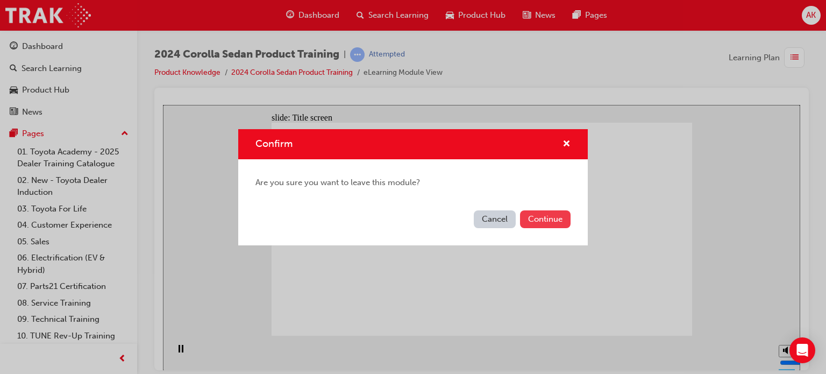
click at [540, 220] on button "Continue" at bounding box center [545, 219] width 51 height 18
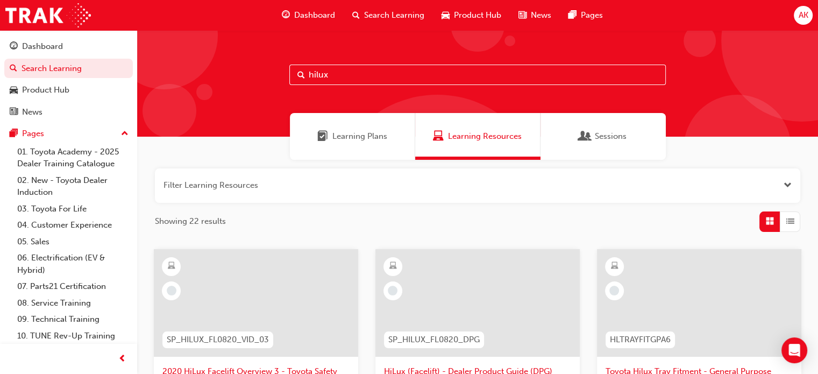
click at [413, 78] on input "hilux" at bounding box center [477, 75] width 376 height 20
click at [412, 78] on input "hilux" at bounding box center [477, 75] width 376 height 20
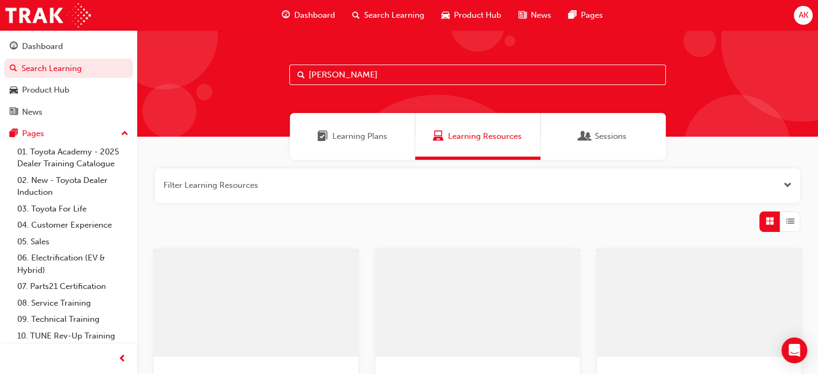
type input "[PERSON_NAME]"
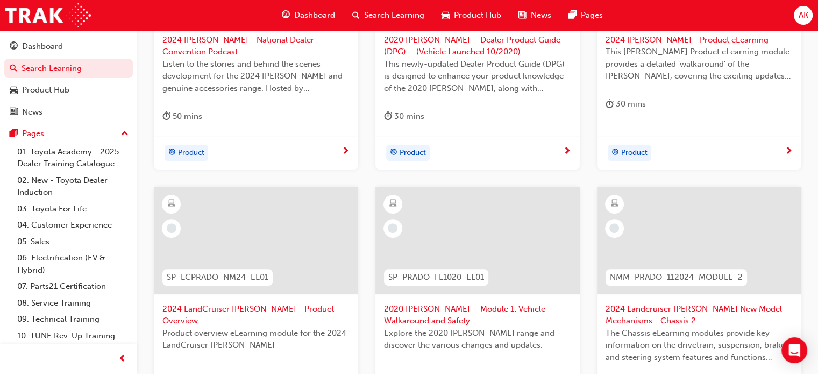
scroll to position [215, 0]
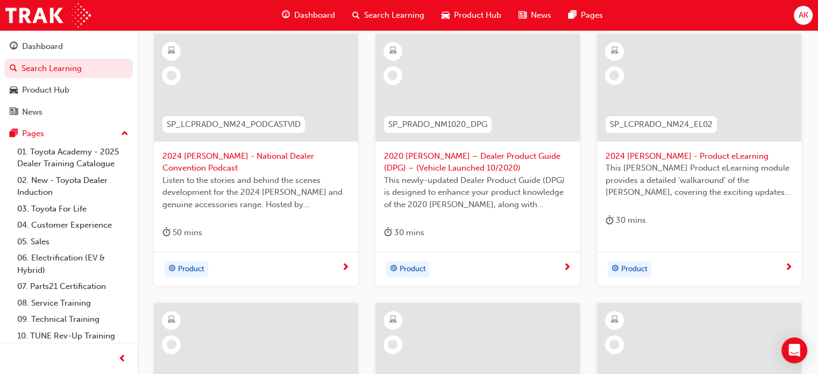
click at [679, 155] on span "2024 [PERSON_NAME] - Product eLearning" at bounding box center [699, 156] width 187 height 12
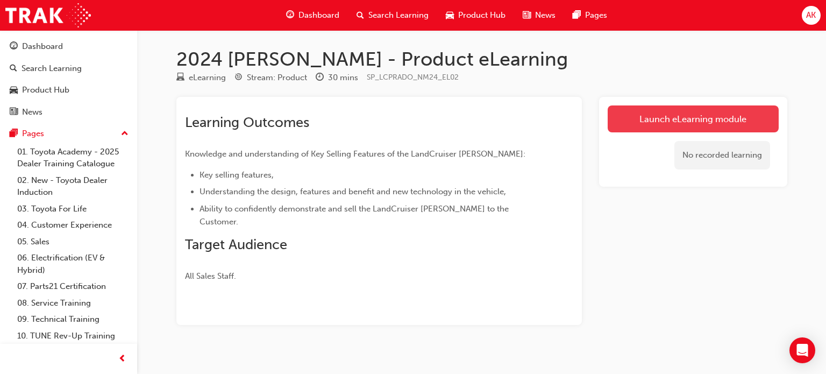
click at [663, 124] on link "Launch eLearning module" at bounding box center [693, 118] width 171 height 27
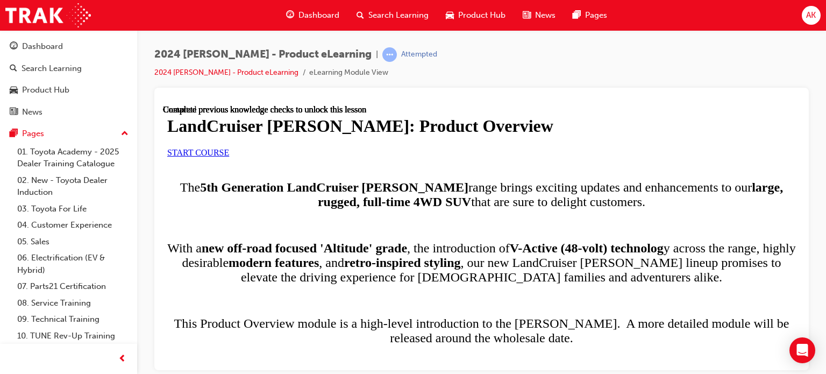
scroll to position [108, 0]
click at [229, 156] on link "START COURSE" at bounding box center [198, 151] width 62 height 9
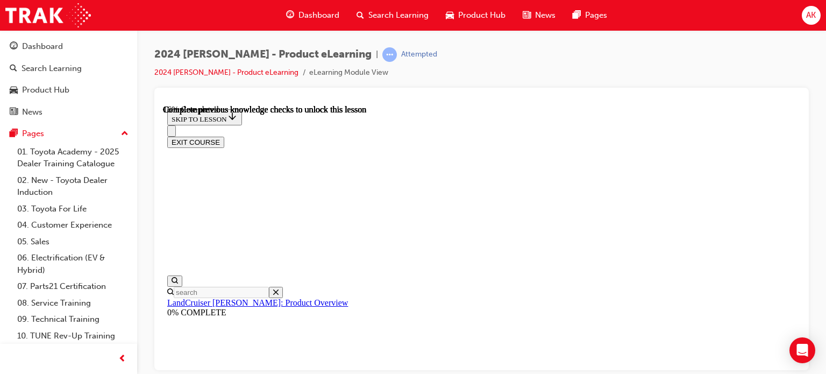
scroll to position [12, 0]
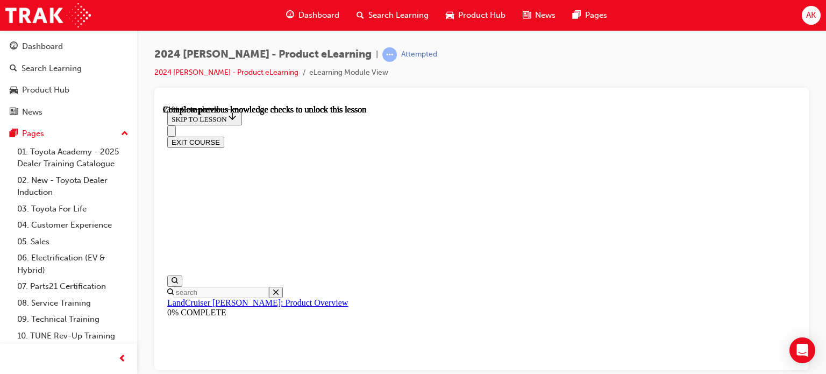
scroll to position [871, 0]
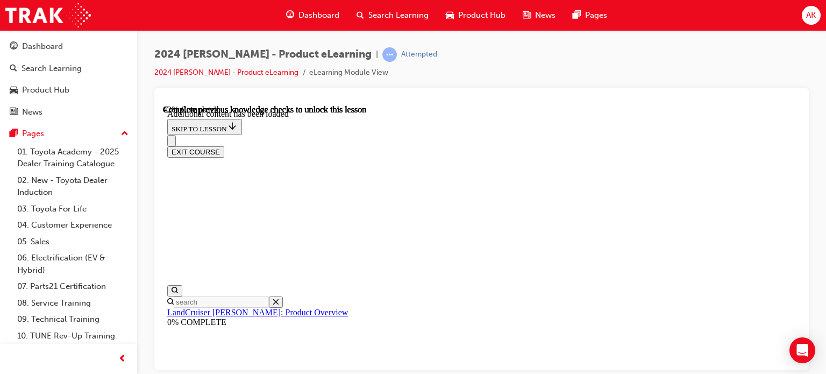
scroll to position [1344, 0]
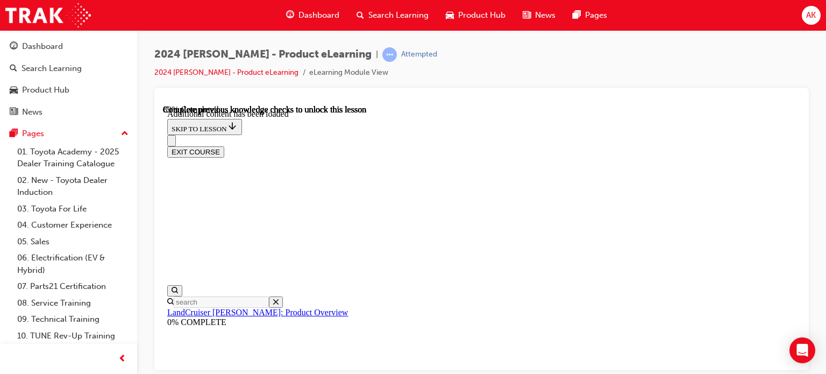
radio input "true"
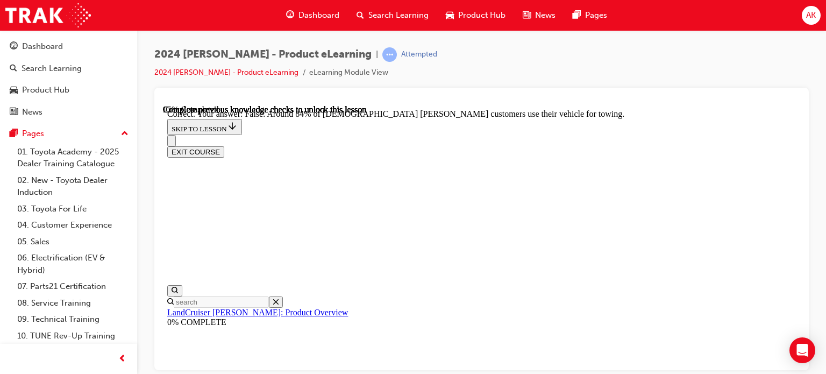
scroll to position [2454, 0]
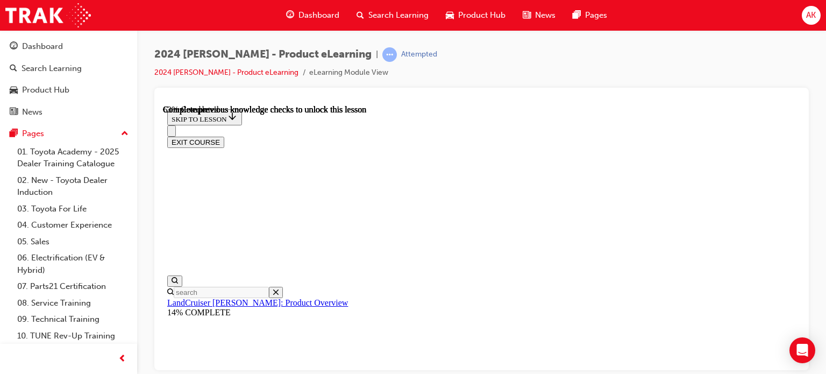
scroll to position [1622, 0]
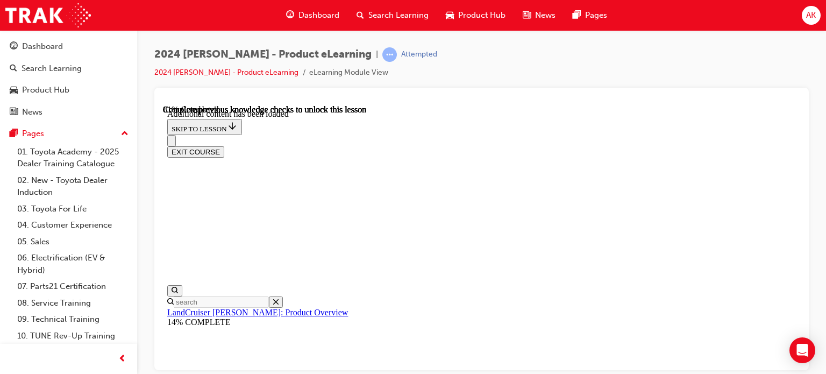
scroll to position [1880, 0]
drag, startPoint x: 465, startPoint y: 251, endPoint x: 474, endPoint y: 251, distance: 9.2
radio input "true"
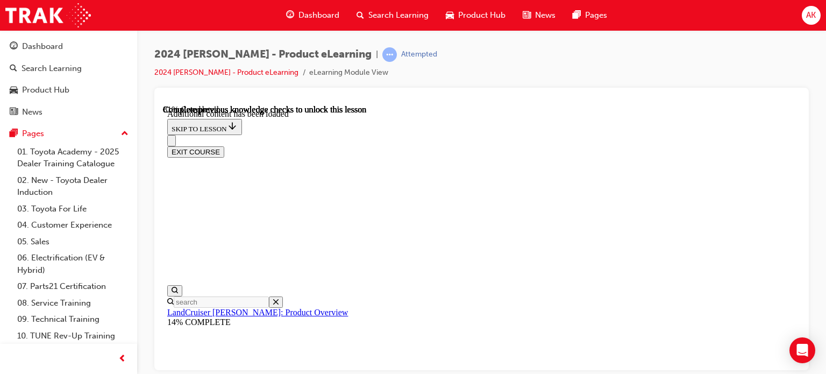
scroll to position [1988, 0]
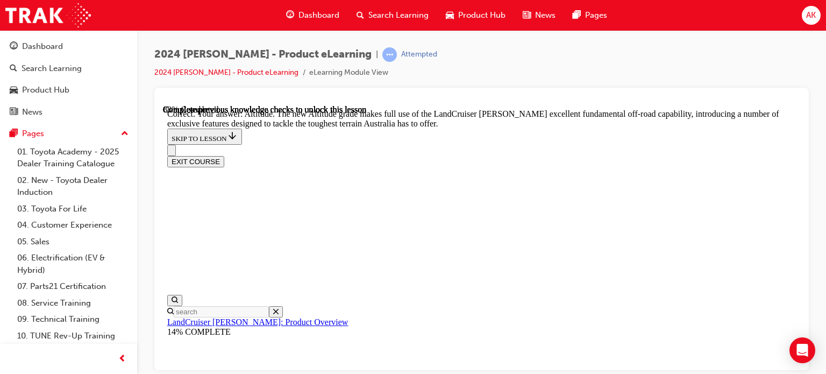
scroll to position [2364, 0]
checkbox input "true"
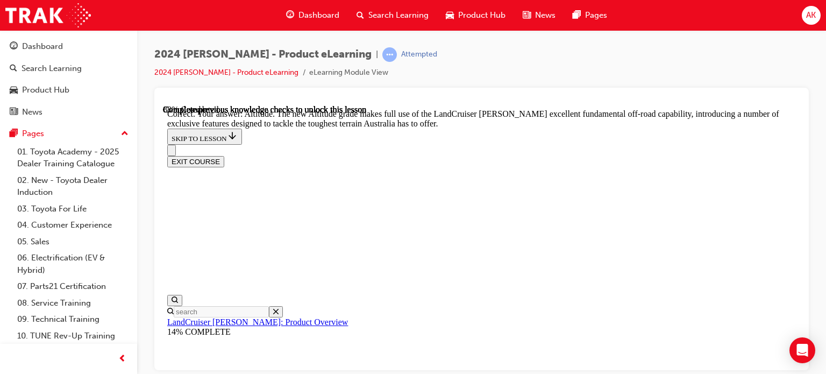
checkbox input "true"
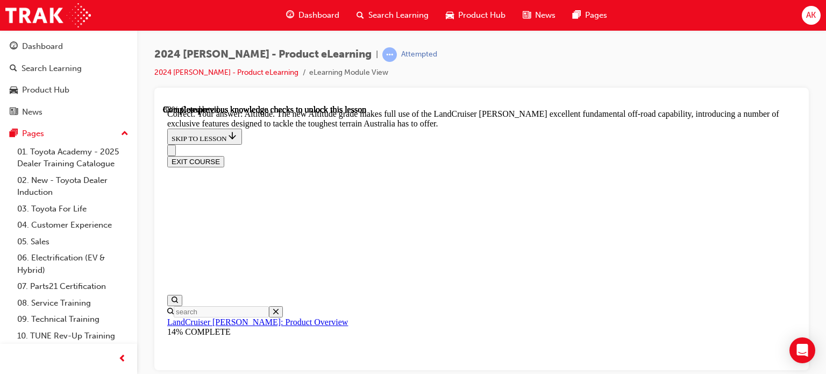
checkbox input "true"
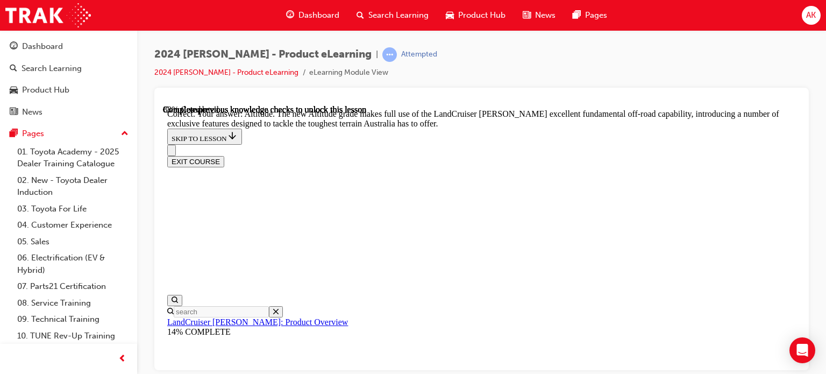
checkbox input "true"
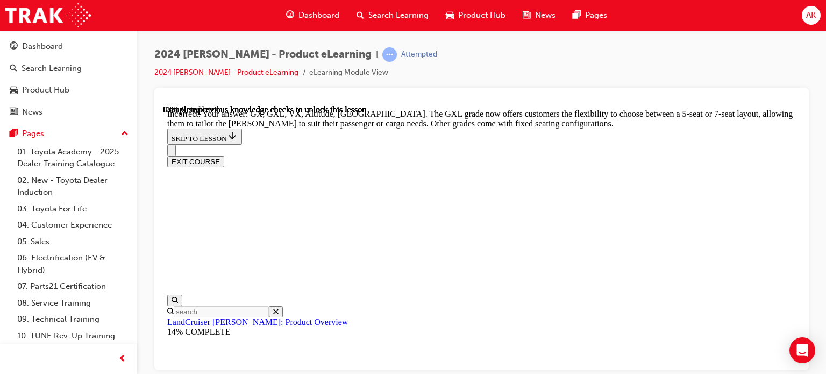
scroll to position [2388, 0]
checkbox input "false"
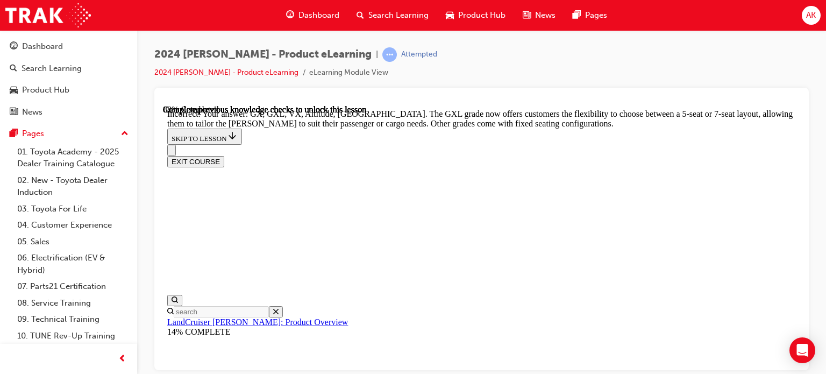
checkbox input "false"
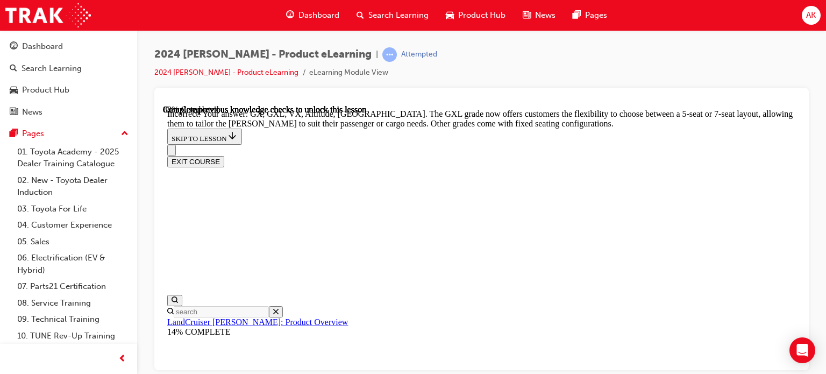
scroll to position [2495, 0]
checkbox input "false"
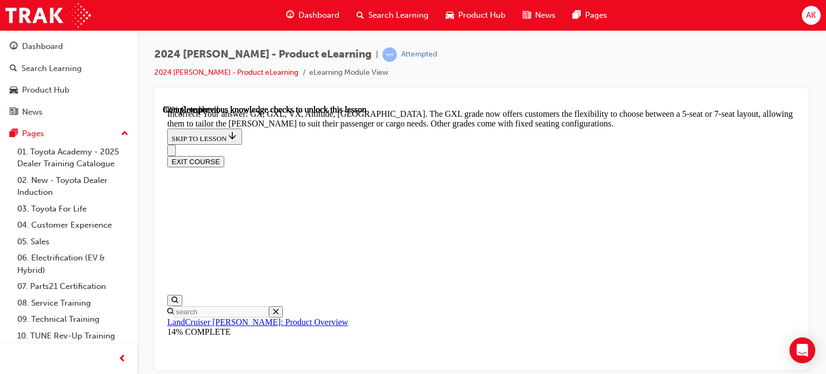
checkbox input "false"
checkbox input "true"
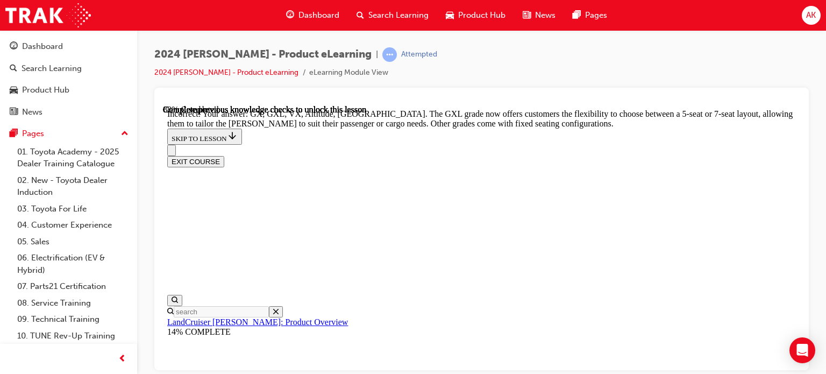
checkbox input "true"
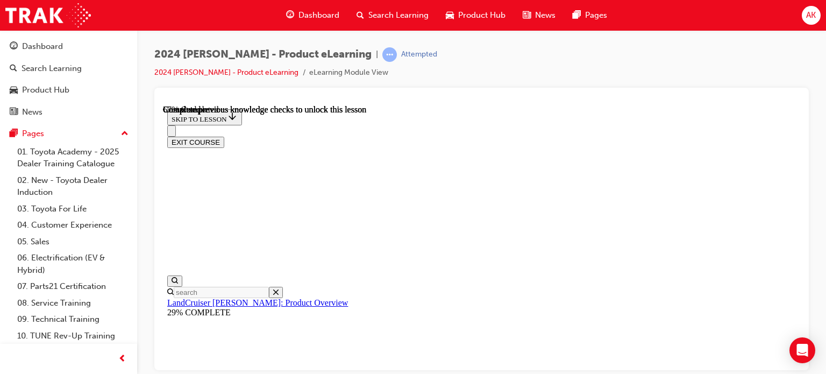
scroll to position [2415, 0]
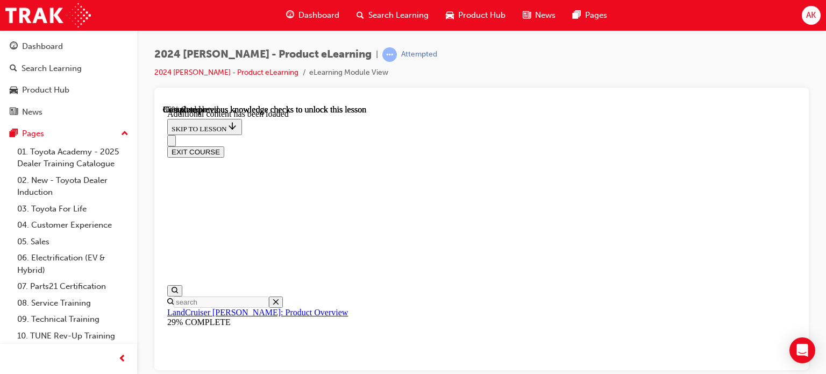
scroll to position [2619, 0]
radio input "true"
drag, startPoint x: 544, startPoint y: 345, endPoint x: 537, endPoint y: 343, distance: 6.8
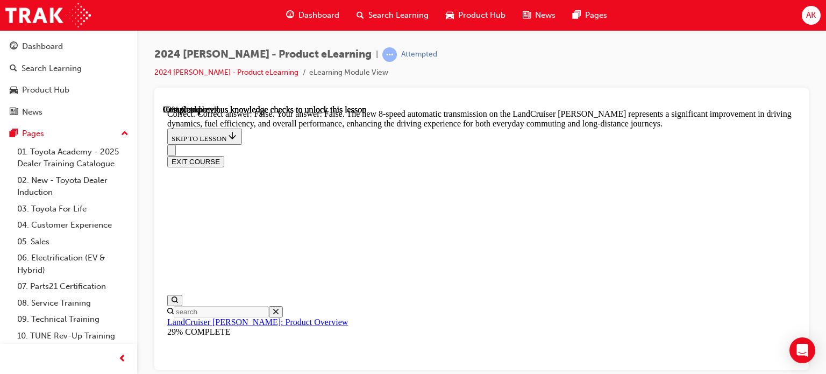
scroll to position [3103, 0]
drag, startPoint x: 512, startPoint y: 253, endPoint x: 487, endPoint y: 253, distance: 25.3
radio input "true"
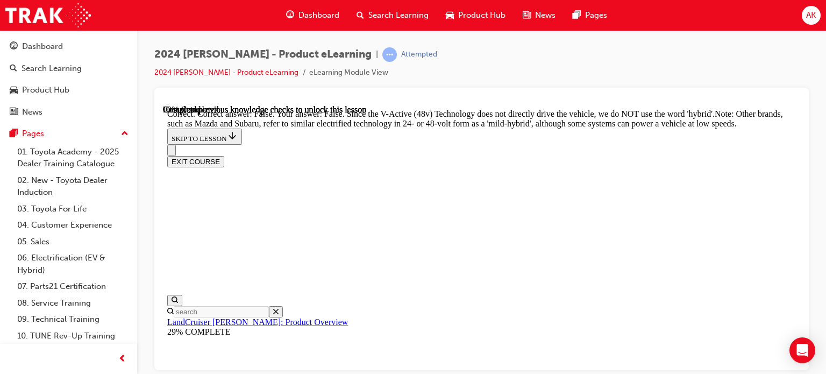
radio input "true"
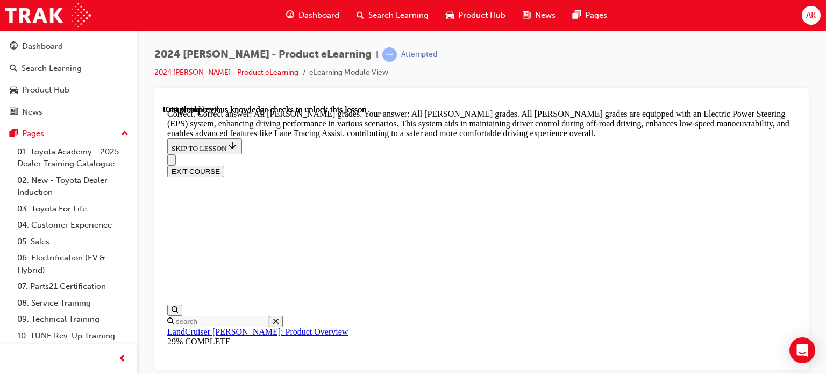
scroll to position [3994, 0]
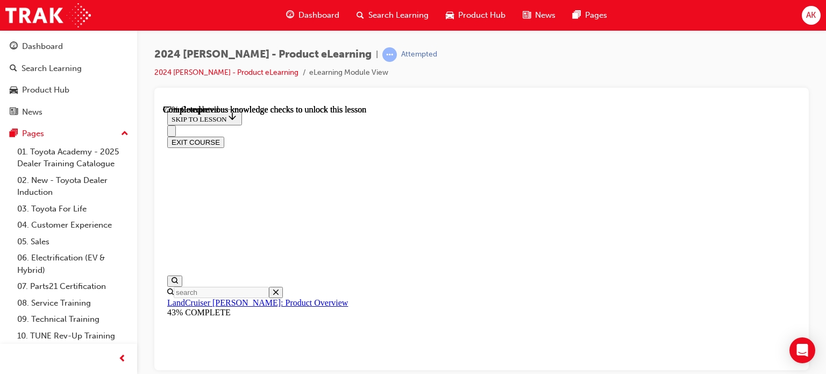
scroll to position [3509, 0]
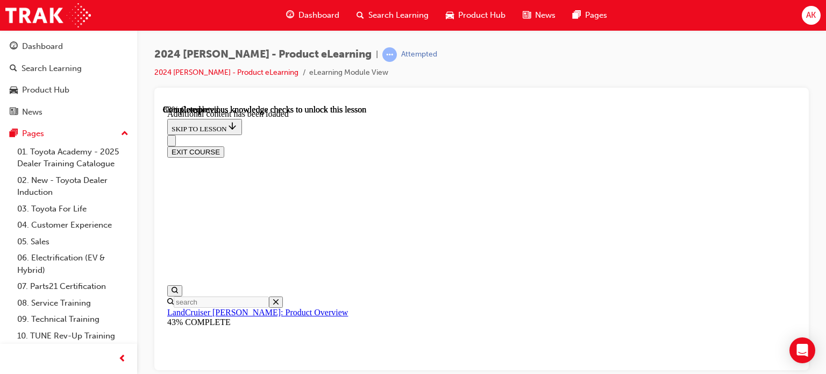
scroll to position [3821, 0]
checkbox input "true"
drag, startPoint x: 549, startPoint y: 349, endPoint x: 542, endPoint y: 344, distance: 8.1
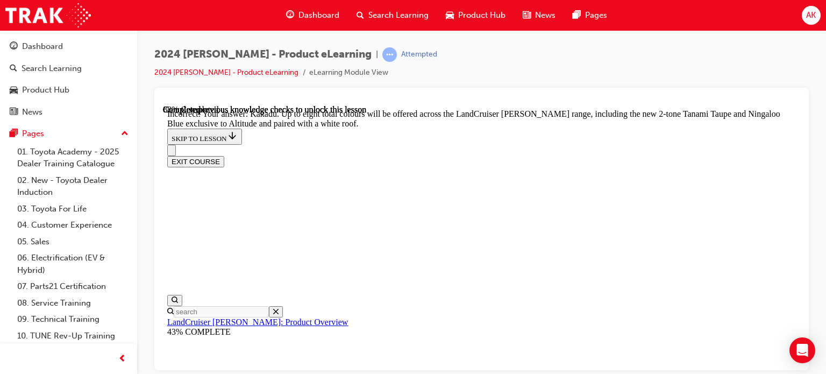
scroll to position [3772, 0]
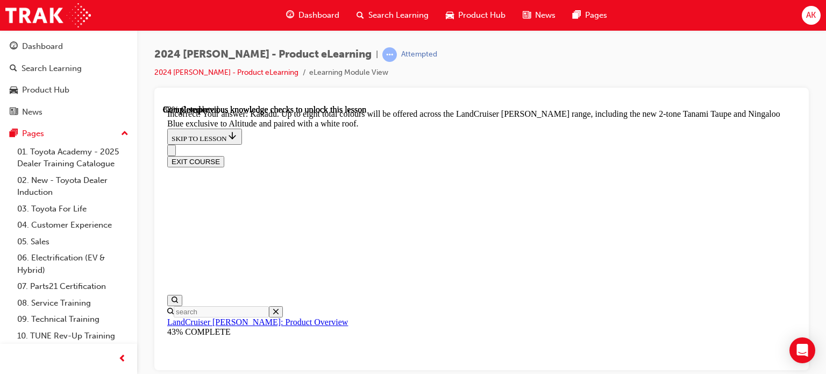
checkbox input "true"
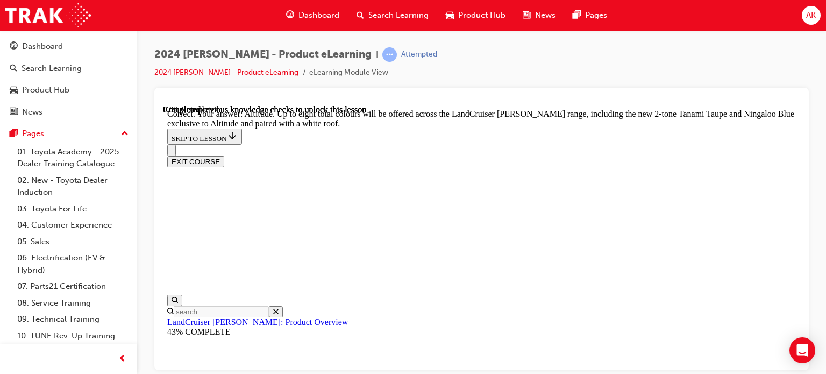
checkbox input "true"
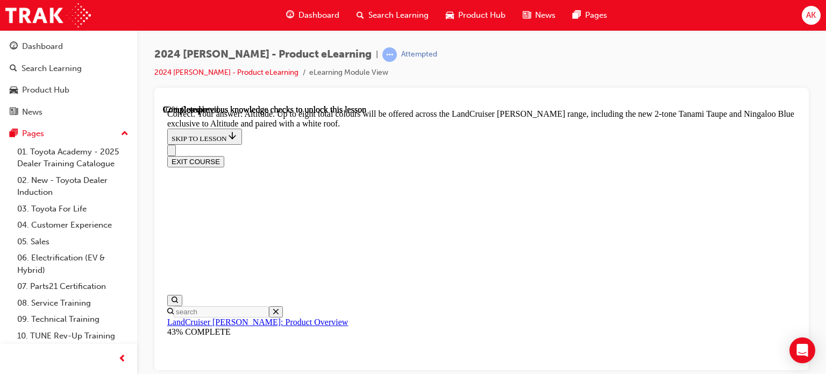
checkbox input "true"
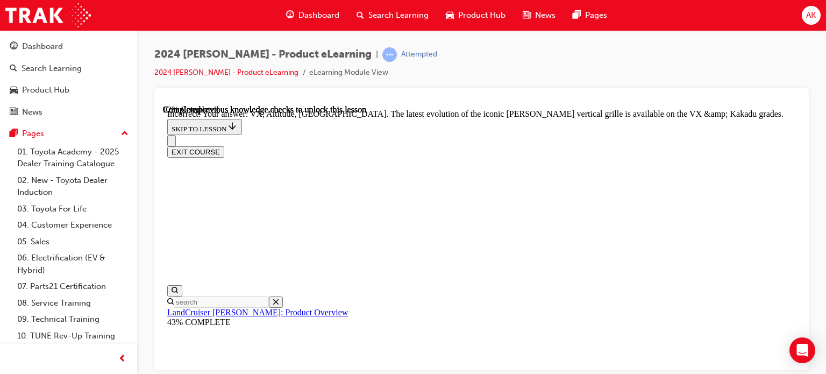
scroll to position [4651, 0]
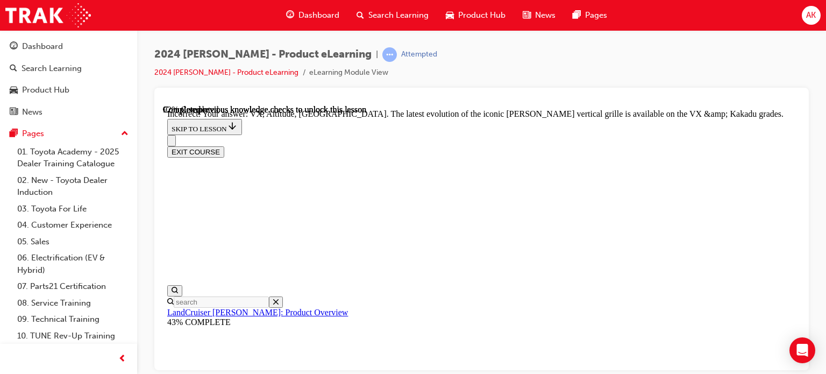
checkbox input "false"
drag, startPoint x: 496, startPoint y: 351, endPoint x: 473, endPoint y: 339, distance: 25.5
checkbox input "false"
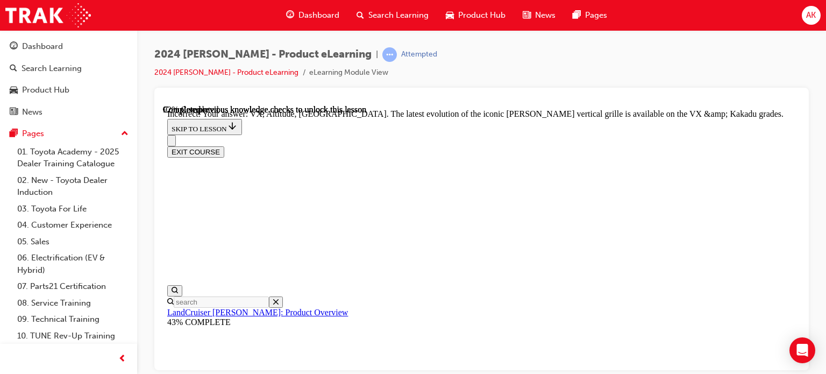
scroll to position [4424, 0]
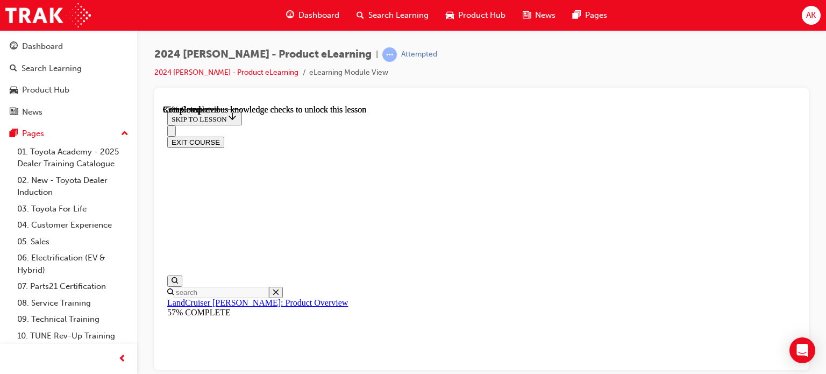
scroll to position [969, 0]
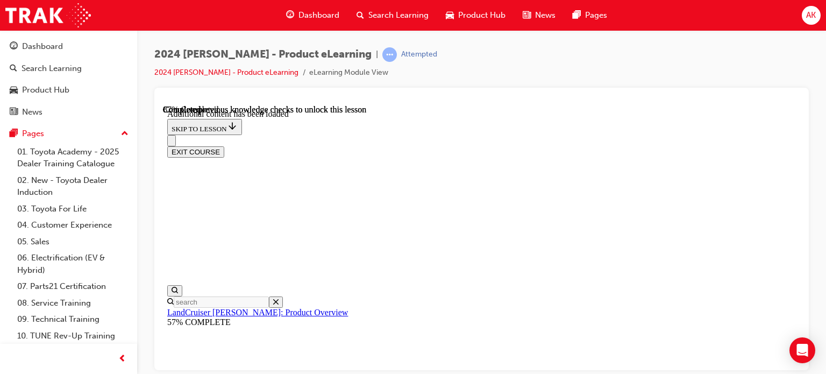
scroll to position [2858, 0]
drag, startPoint x: 449, startPoint y: 220, endPoint x: 461, endPoint y: 233, distance: 17.9
radio input "true"
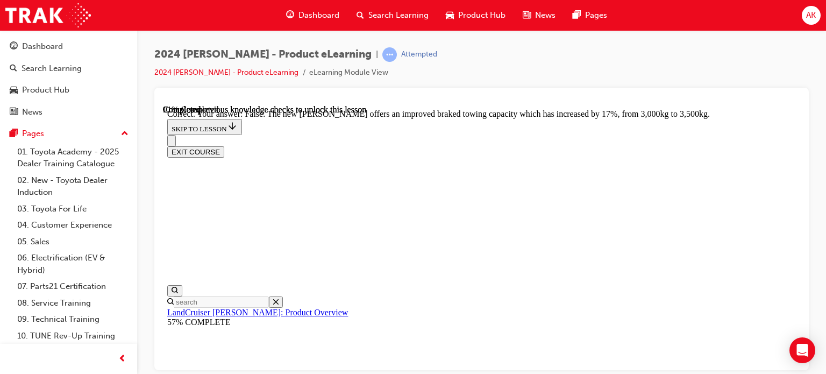
scroll to position [3281, 0]
radio input "true"
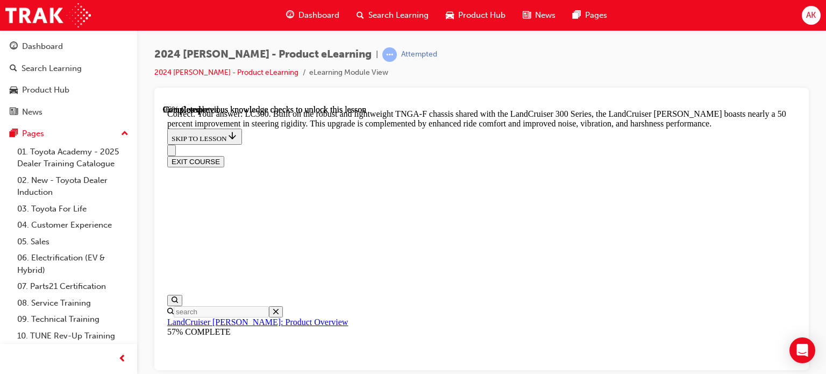
scroll to position [3607, 0]
drag, startPoint x: 609, startPoint y: 282, endPoint x: 592, endPoint y: 255, distance: 32.1
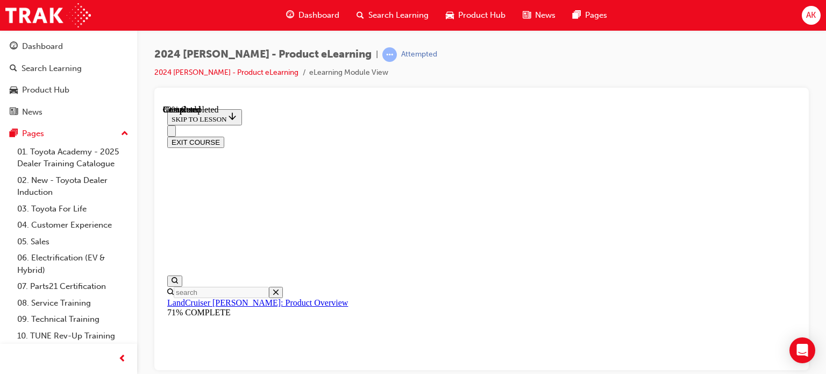
scroll to position [1276, 0]
click at [224, 136] on button "EXIT COURSE" at bounding box center [195, 141] width 57 height 11
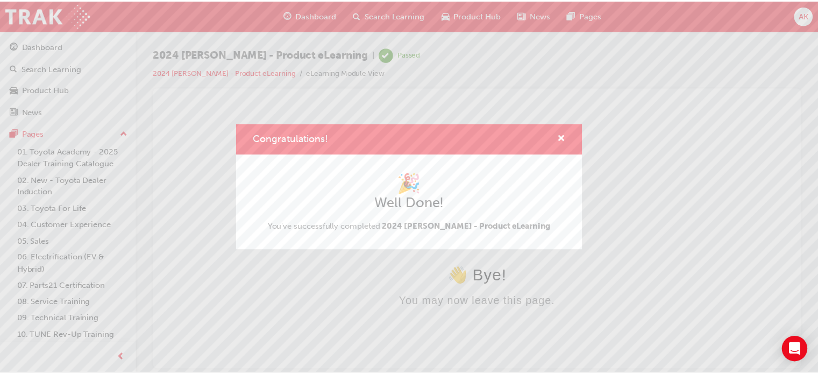
scroll to position [0, 0]
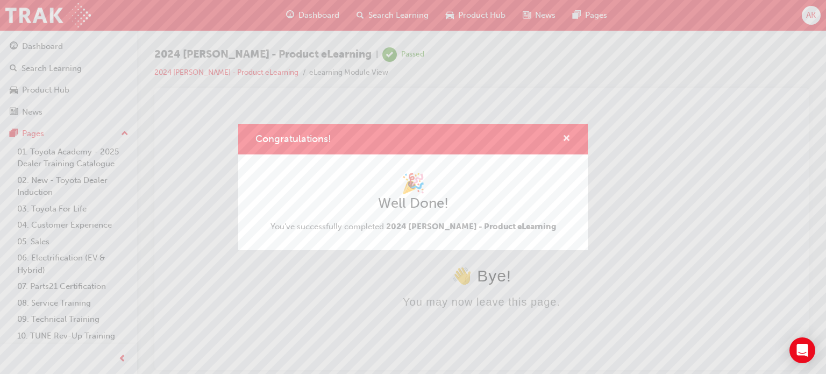
click at [569, 137] on span "cross-icon" at bounding box center [567, 139] width 8 height 10
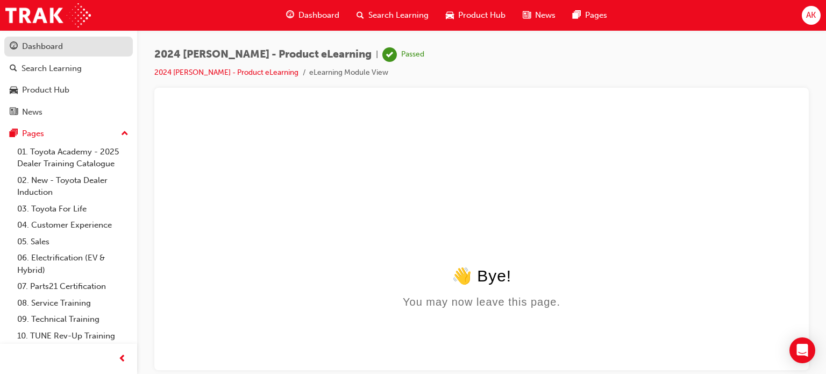
click at [74, 45] on div "Dashboard" at bounding box center [69, 46] width 118 height 13
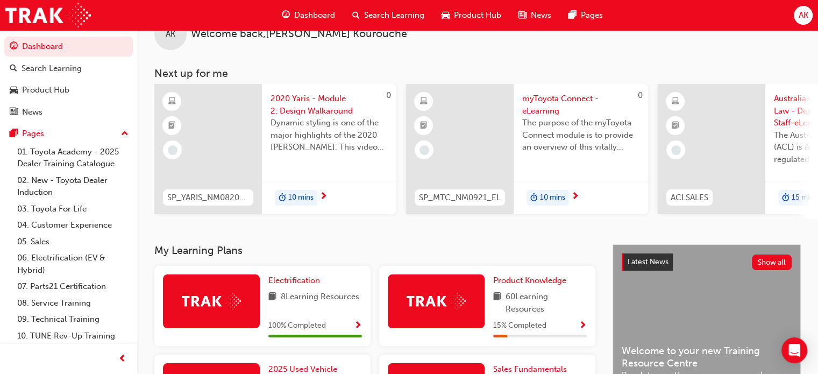
scroll to position [108, 0]
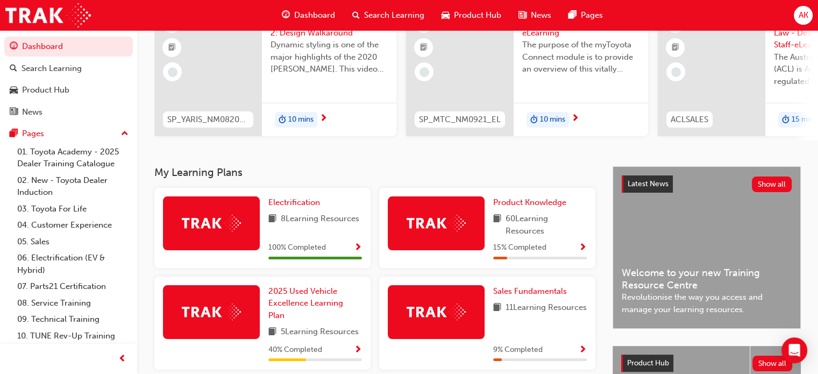
click at [583, 249] on span "Show Progress" at bounding box center [583, 248] width 8 height 10
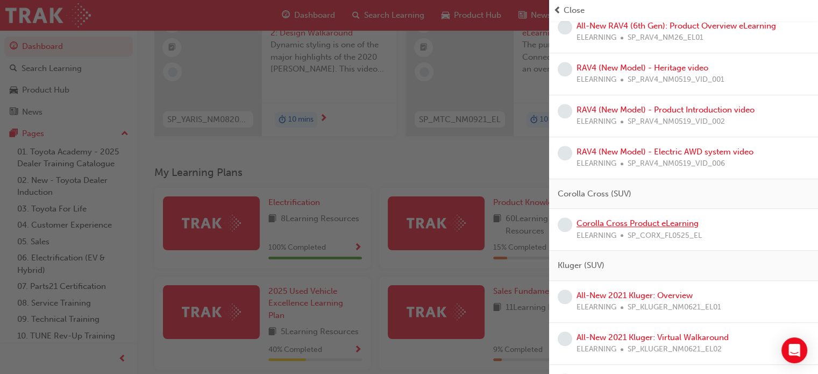
scroll to position [753, 0]
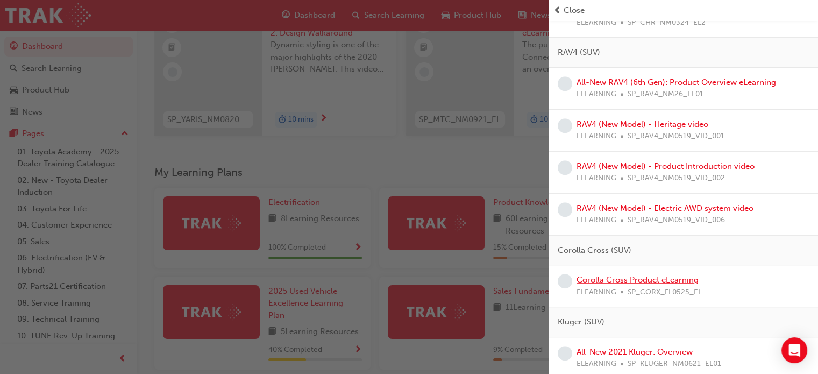
click at [653, 275] on link "Corolla Cross Product eLearning" at bounding box center [638, 280] width 122 height 10
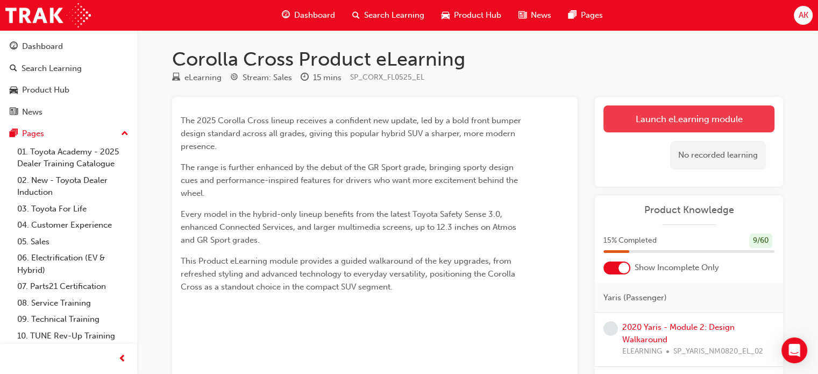
click at [646, 108] on link "Launch eLearning module" at bounding box center [688, 118] width 171 height 27
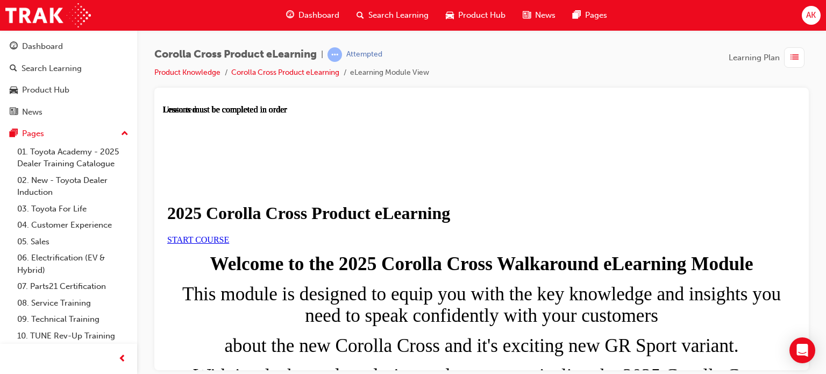
scroll to position [215, 0]
click at [229, 234] on link "START COURSE" at bounding box center [198, 238] width 62 height 9
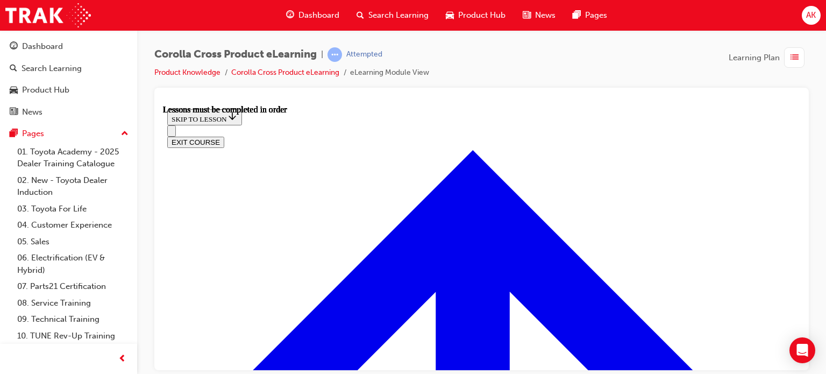
scroll to position [732, 0]
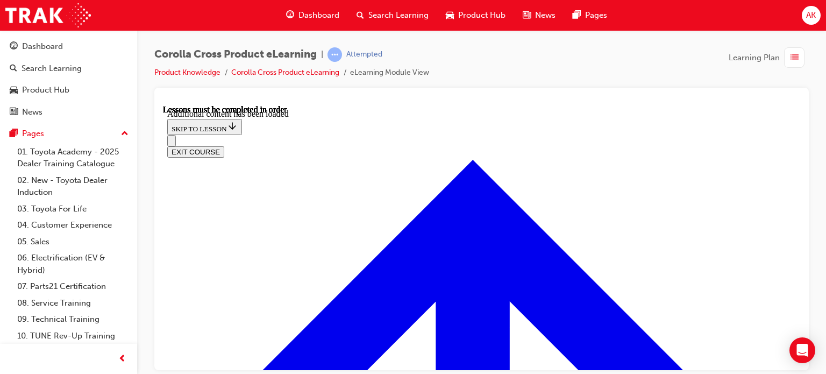
radio input "true"
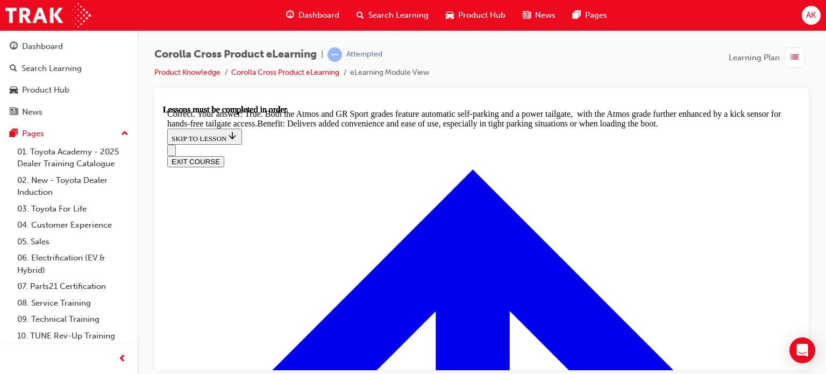
scroll to position [2460, 0]
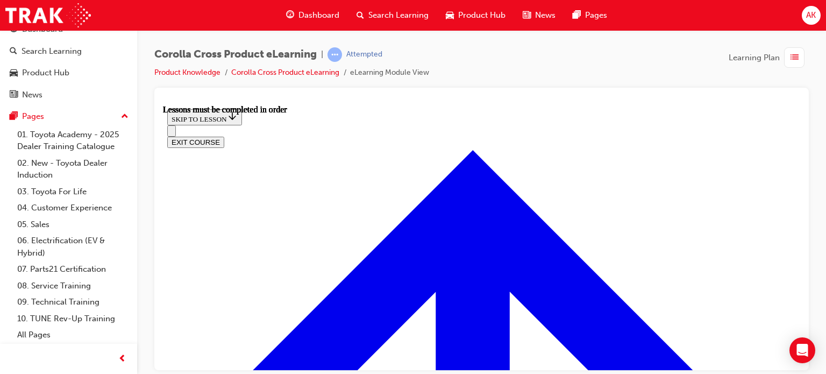
scroll to position [835, 0]
drag, startPoint x: 823, startPoint y: 162, endPoint x: 804, endPoint y: 165, distance: 19.1
click at [822, 162] on div "Corolla Cross Product eLearning | Attempted Product Knowledge Corolla Cross Pro…" at bounding box center [481, 188] width 689 height 317
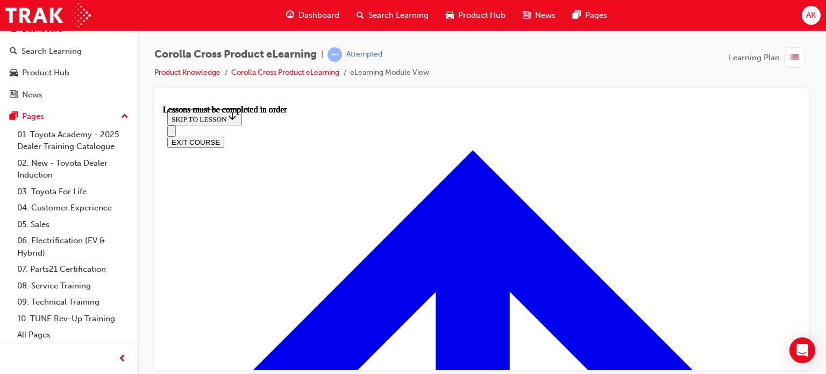
scroll to position [776, 0]
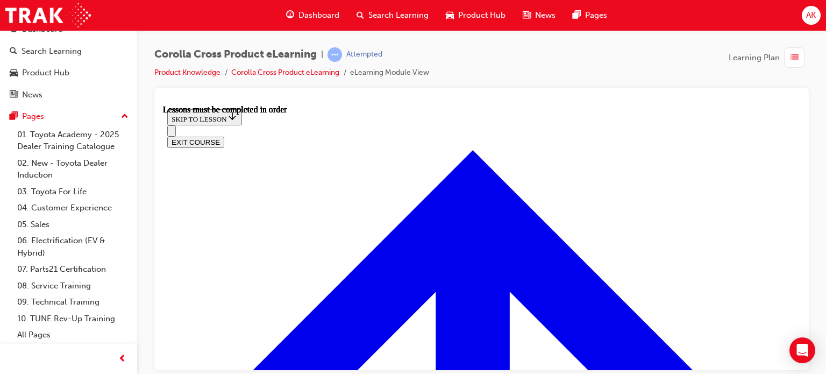
scroll to position [957, 0]
drag, startPoint x: 306, startPoint y: 315, endPoint x: 320, endPoint y: 310, distance: 14.6
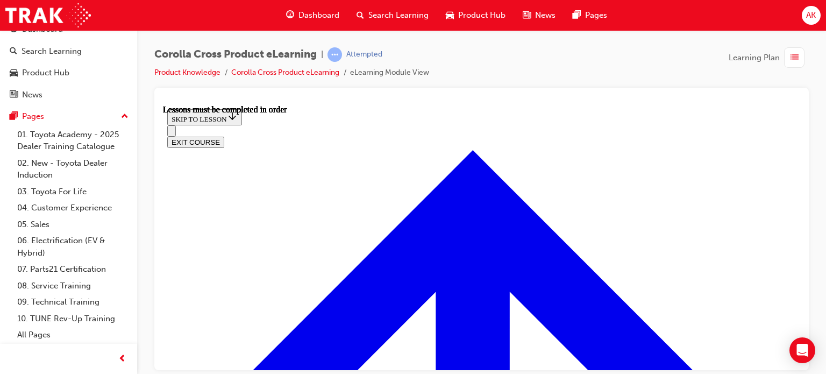
scroll to position [804, 0]
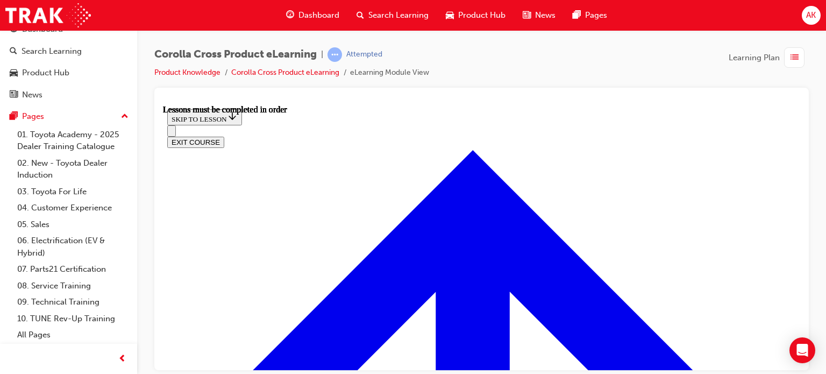
scroll to position [1020, 0]
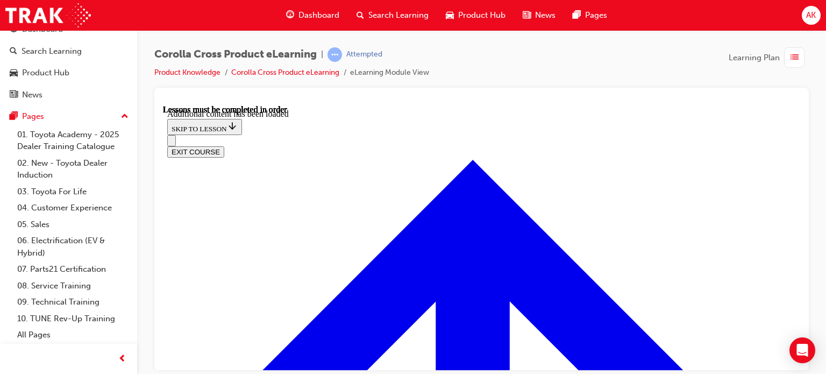
scroll to position [968, 0]
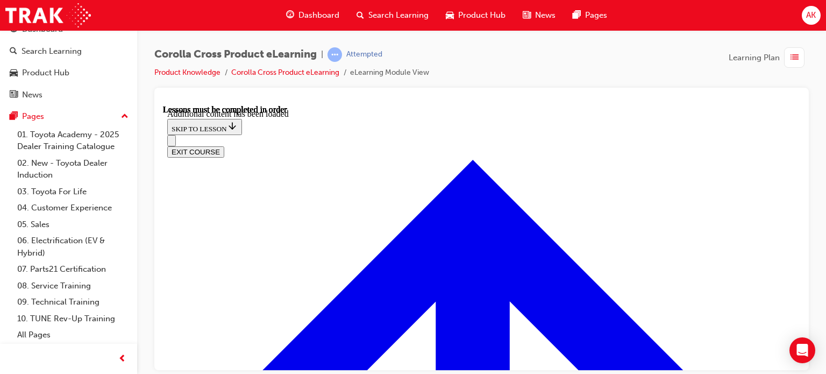
scroll to position [1182, 0]
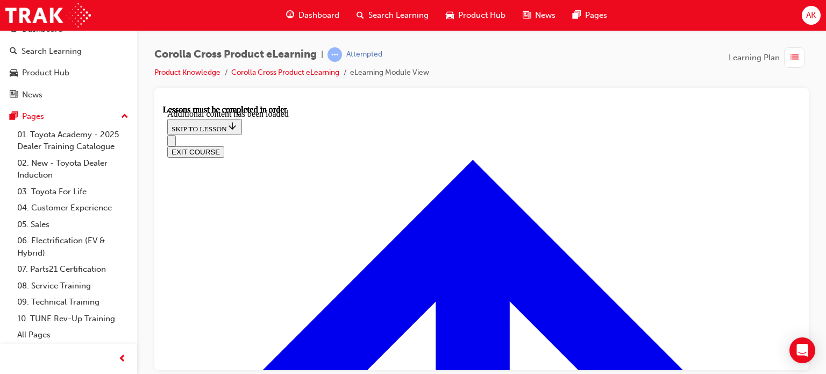
scroll to position [421, 0]
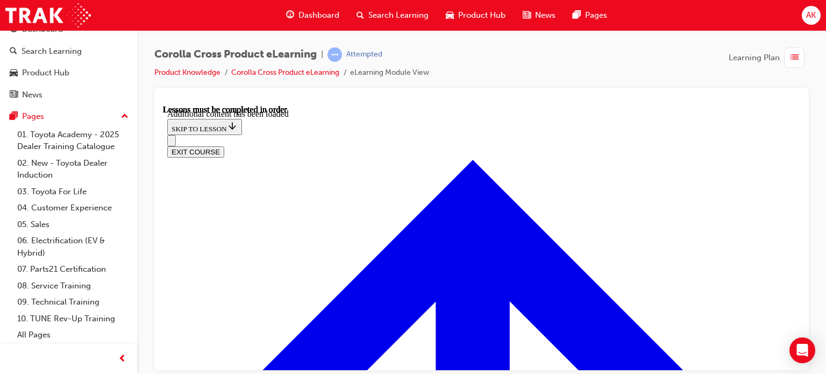
scroll to position [968, 0]
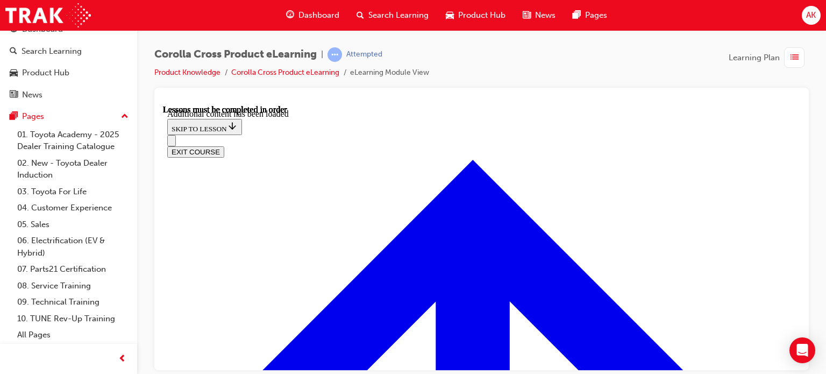
radio input "true"
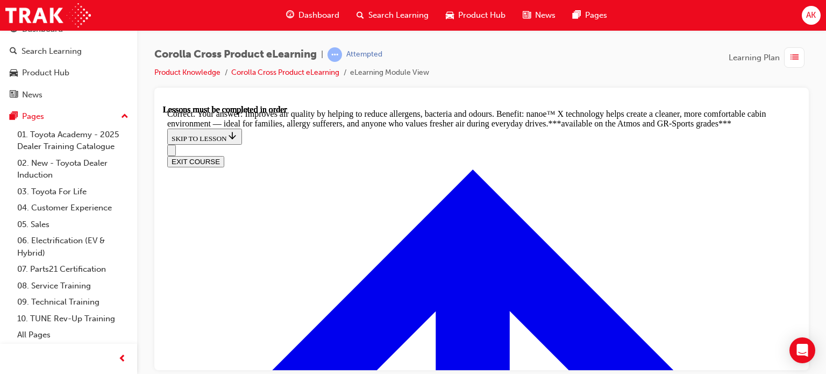
scroll to position [2067, 0]
radio input "true"
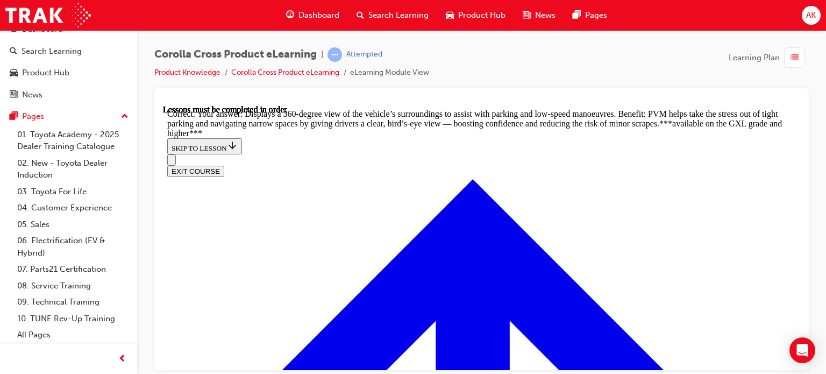
scroll to position [2403, 0]
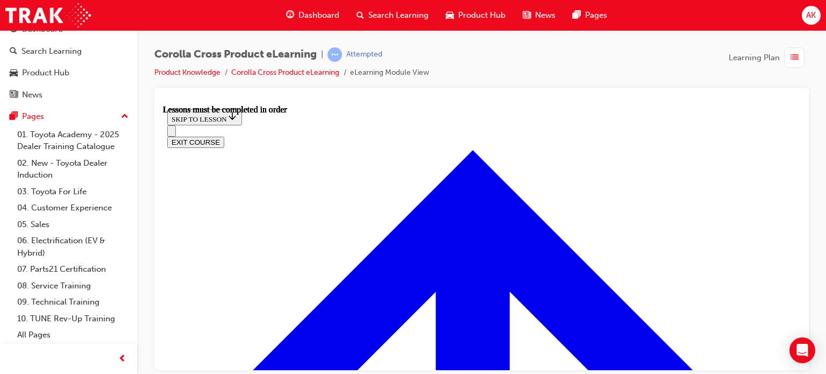
scroll to position [754, 0]
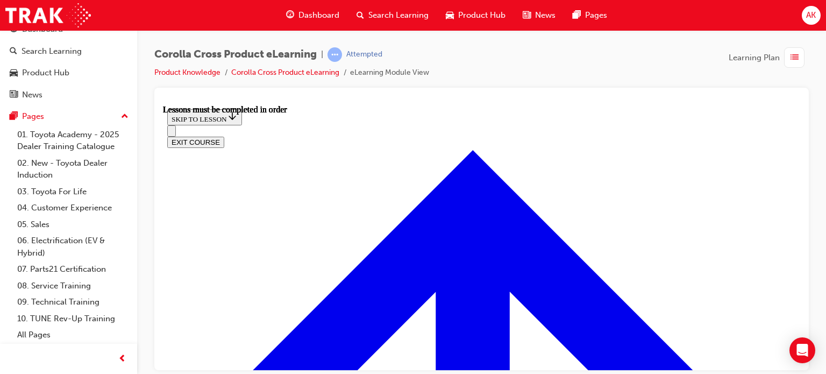
drag, startPoint x: 652, startPoint y: 198, endPoint x: 643, endPoint y: 201, distance: 9.0
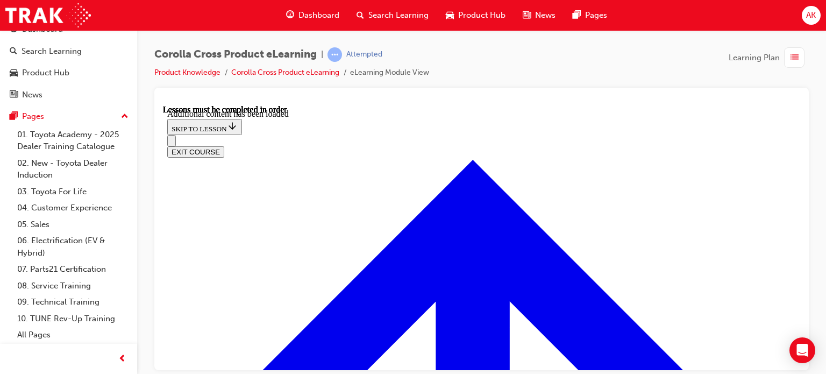
scroll to position [903, 0]
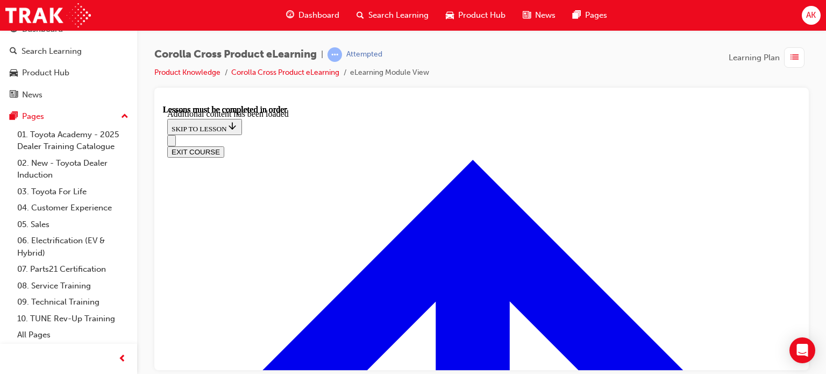
radio input "true"
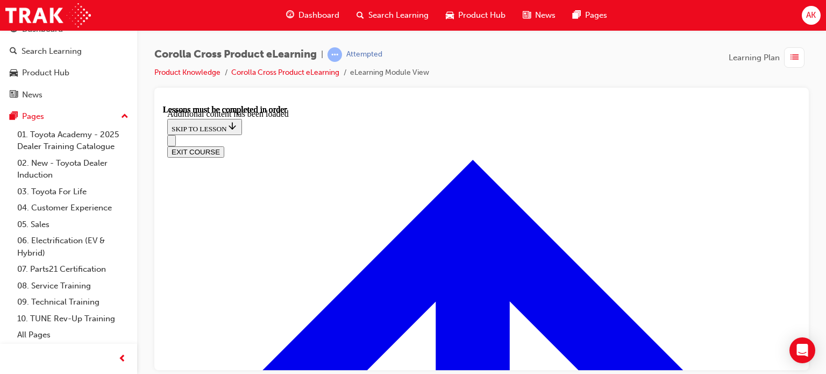
scroll to position [1656, 0]
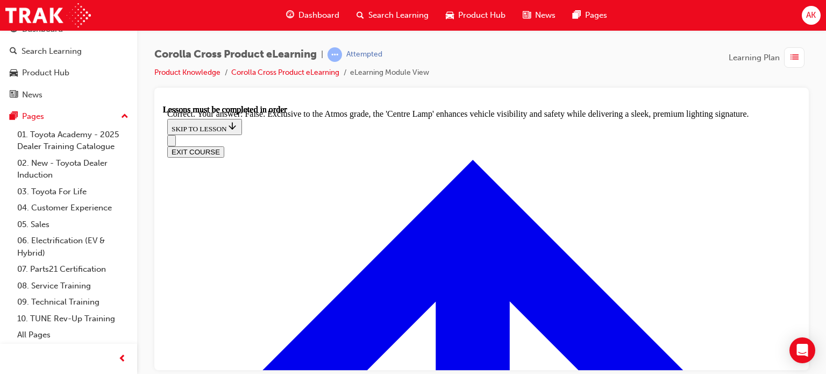
scroll to position [1872, 0]
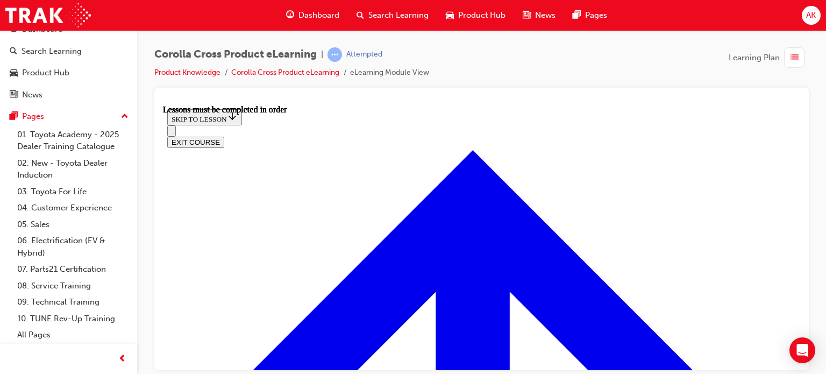
scroll to position [950, 0]
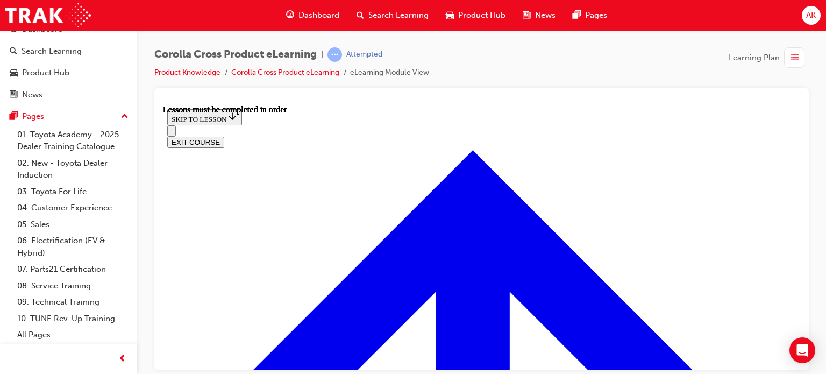
scroll to position [1163, 0]
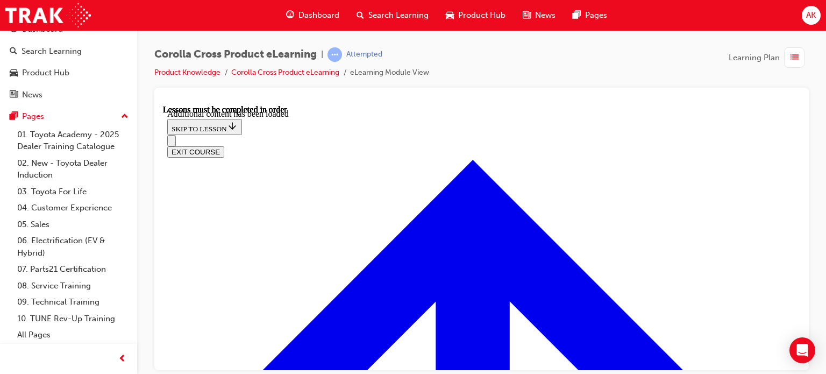
scroll to position [1314, 0]
radio input "true"
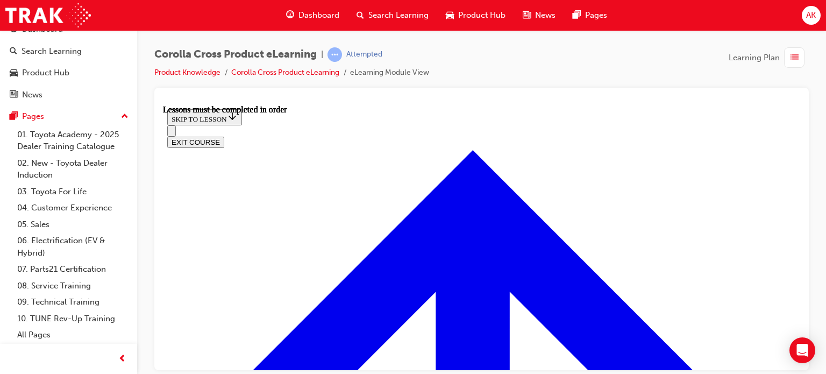
scroll to position [823, 0]
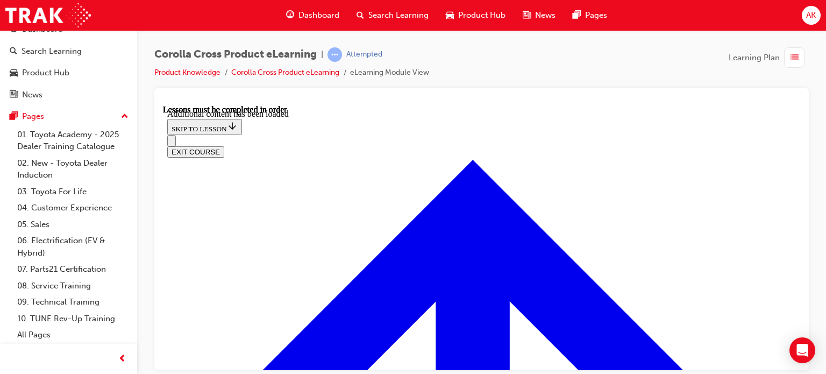
scroll to position [1242, 0]
radio input "true"
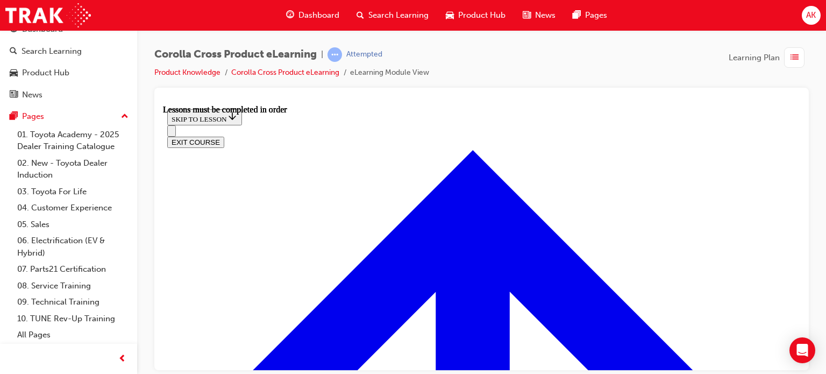
scroll to position [820, 0]
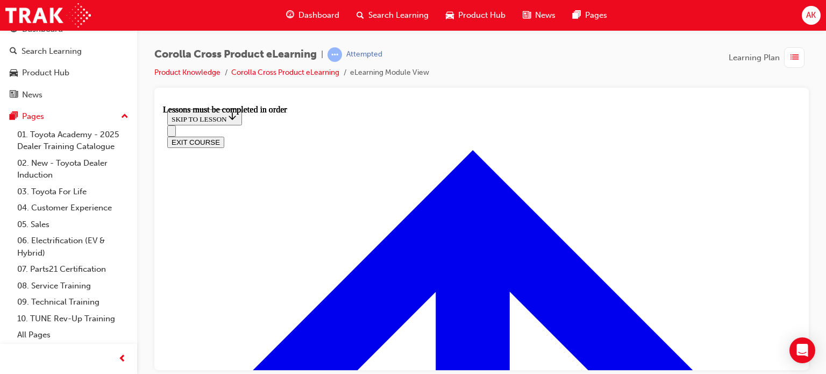
drag, startPoint x: 694, startPoint y: 336, endPoint x: 694, endPoint y: 324, distance: 11.8
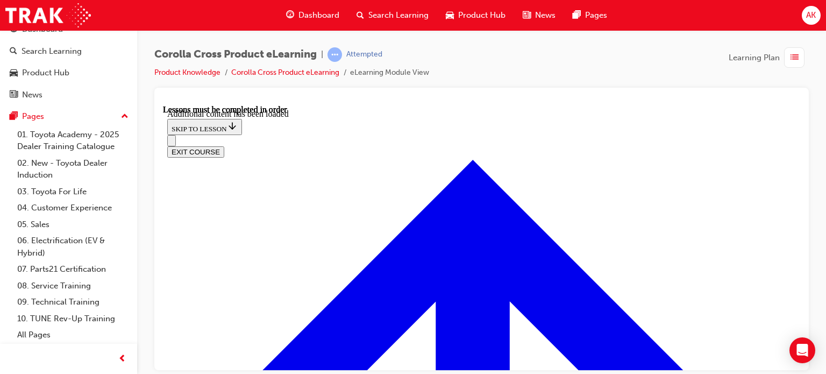
scroll to position [1508, 0]
drag, startPoint x: 433, startPoint y: 182, endPoint x: 439, endPoint y: 181, distance: 6.0
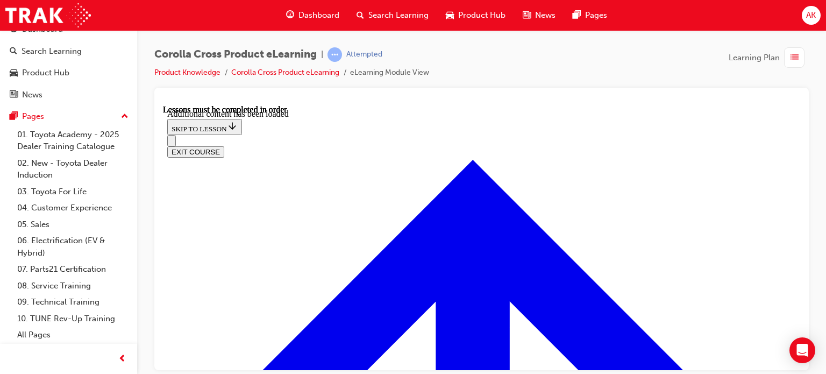
scroll to position [1718, 0]
radio input "true"
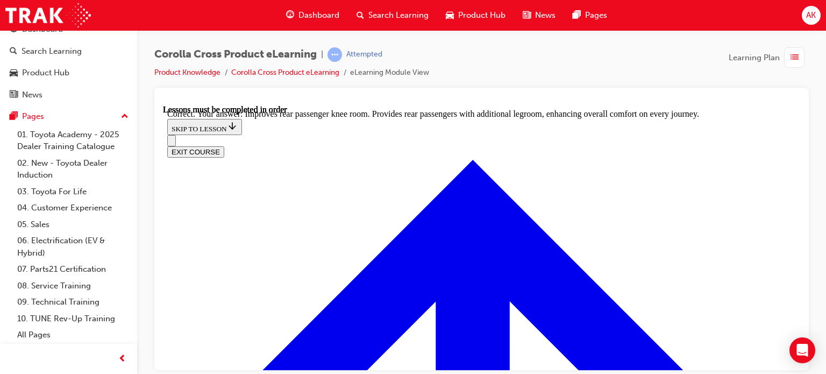
scroll to position [1933, 0]
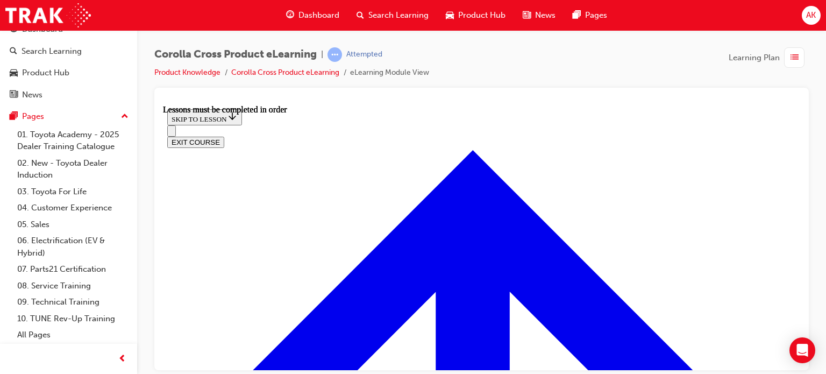
scroll to position [307, 0]
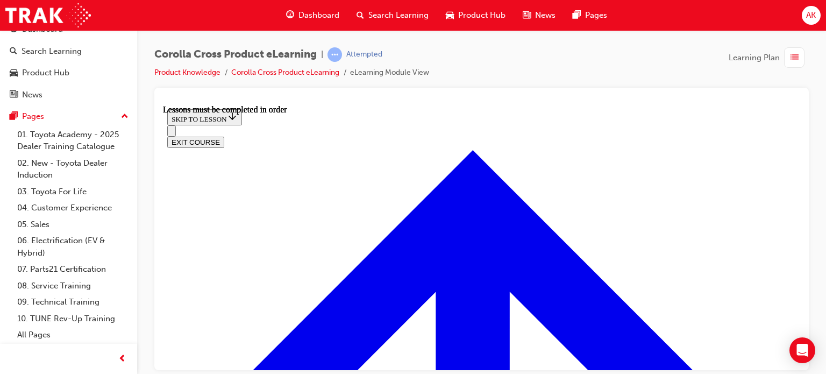
drag, startPoint x: 411, startPoint y: 203, endPoint x: 418, endPoint y: 205, distance: 7.8
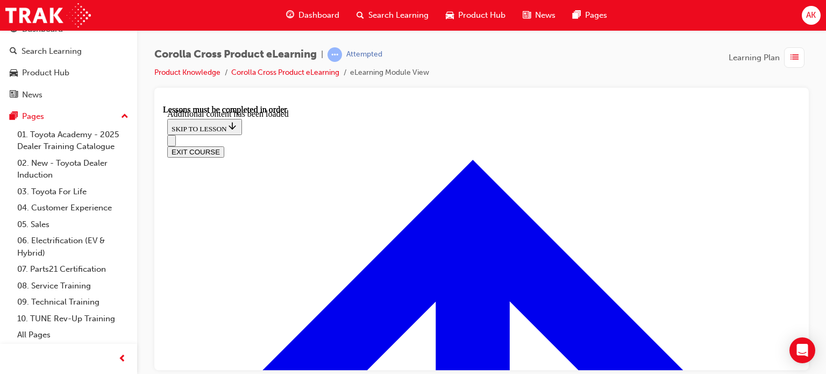
scroll to position [1426, 0]
drag, startPoint x: 301, startPoint y: 216, endPoint x: 473, endPoint y: 246, distance: 174.7
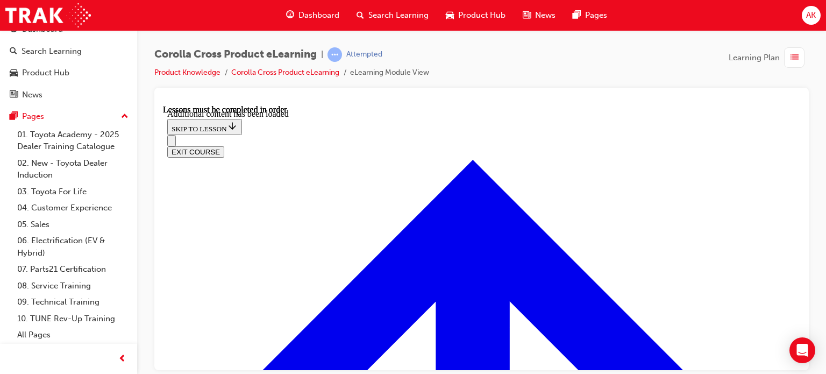
radio input "true"
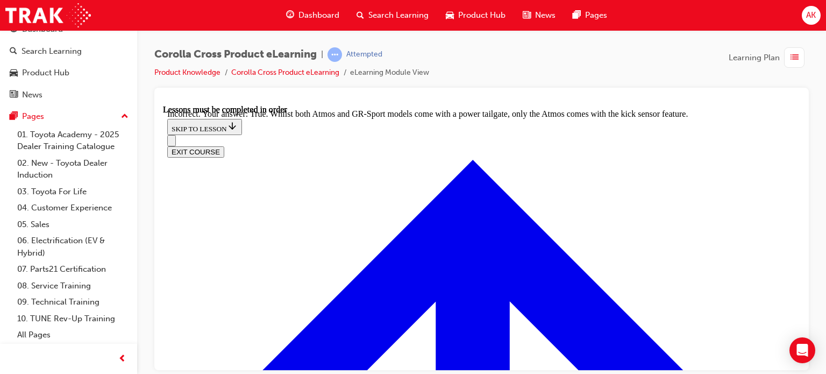
scroll to position [1717, 0]
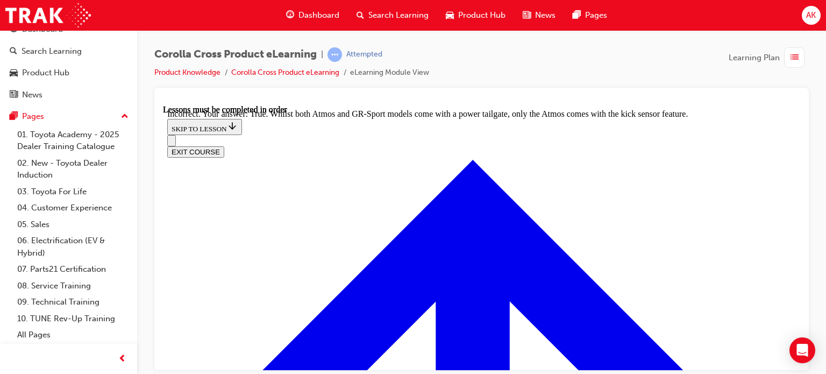
radio input "true"
drag, startPoint x: 499, startPoint y: 359, endPoint x: 497, endPoint y: 353, distance: 6.5
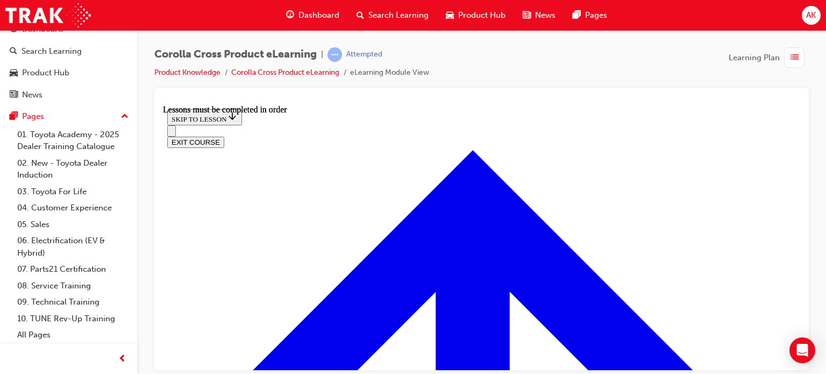
drag, startPoint x: 510, startPoint y: 179, endPoint x: 568, endPoint y: 190, distance: 59.6
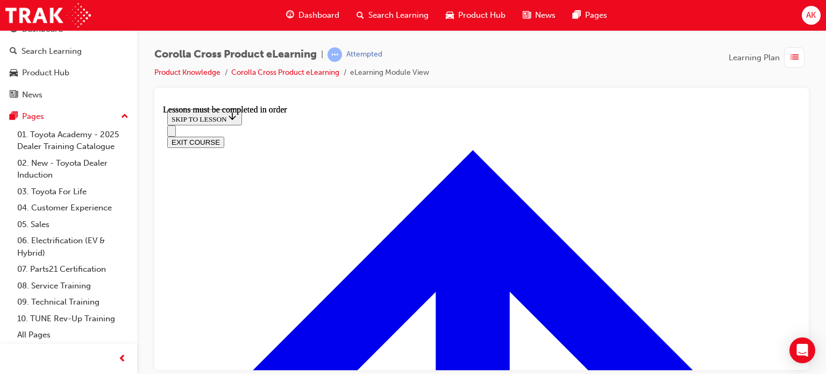
drag, startPoint x: 435, startPoint y: 277, endPoint x: 426, endPoint y: 263, distance: 16.4
drag, startPoint x: 310, startPoint y: 207, endPoint x: 318, endPoint y: 203, distance: 8.7
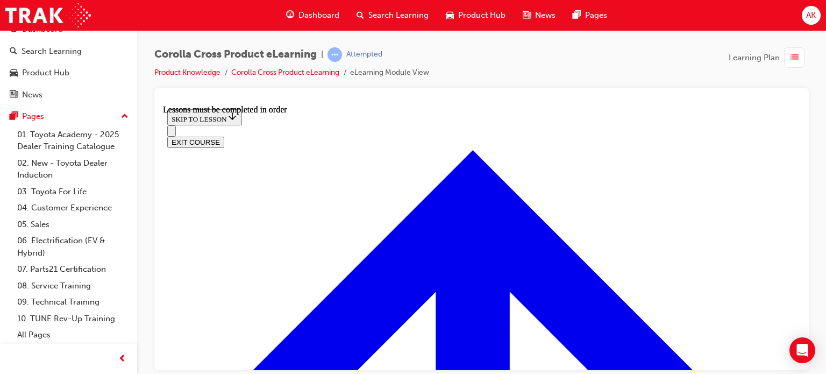
scroll to position [1337, 0]
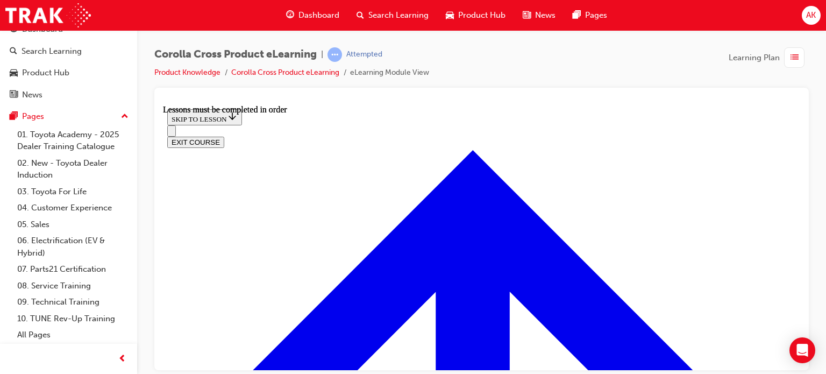
drag, startPoint x: 596, startPoint y: 178, endPoint x: 595, endPoint y: 170, distance: 7.5
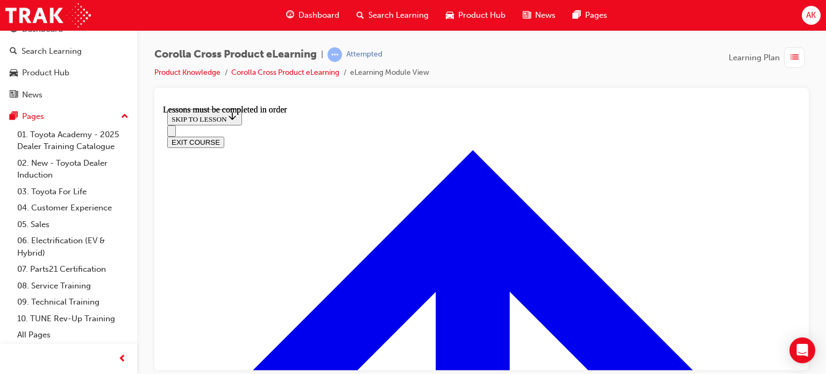
scroll to position [1125, 0]
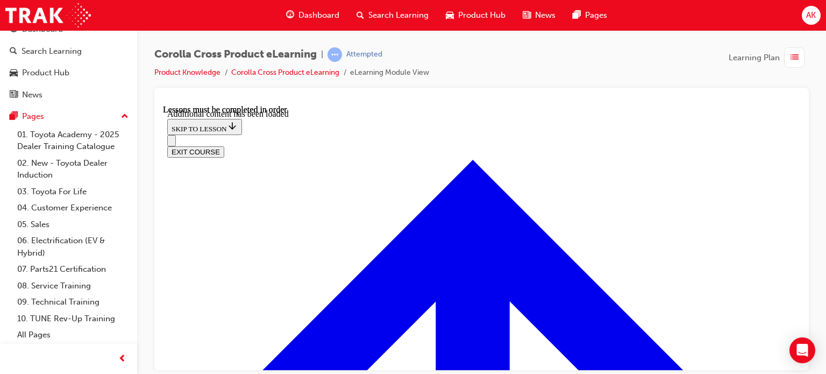
scroll to position [2493, 0]
drag, startPoint x: 321, startPoint y: 226, endPoint x: 326, endPoint y: 220, distance: 8.8
checkbox input "true"
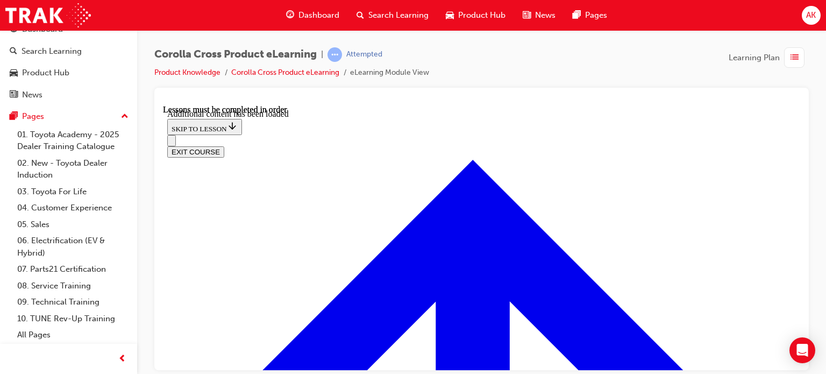
checkbox input "true"
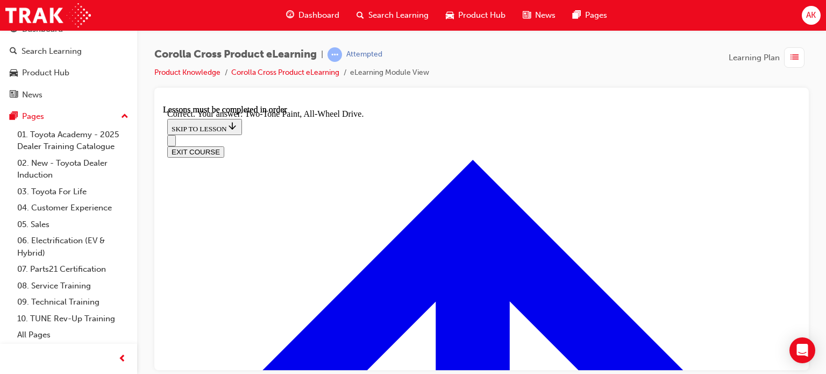
radio input "true"
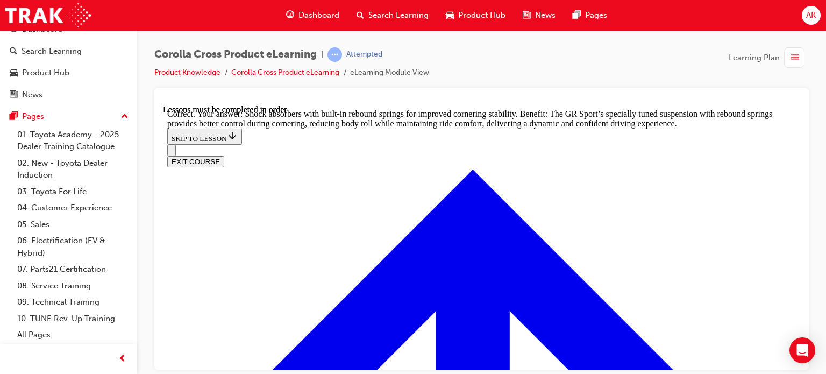
scroll to position [3296, 0]
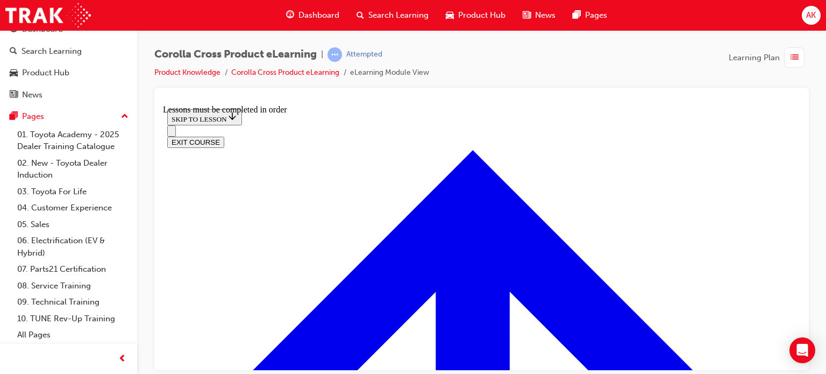
scroll to position [510, 0]
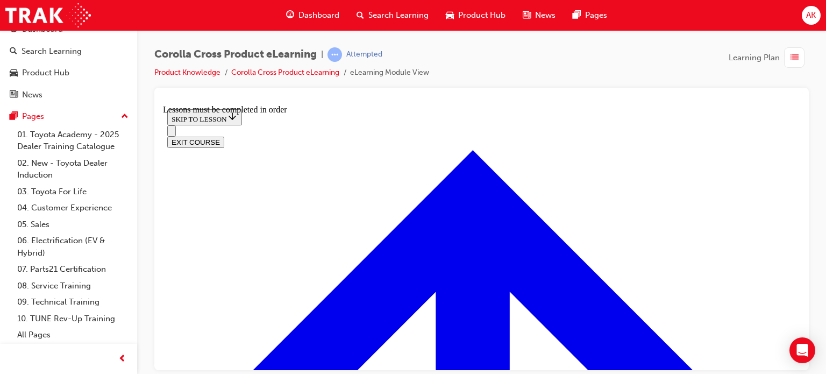
scroll to position [1155, 0]
drag, startPoint x: 529, startPoint y: 200, endPoint x: 535, endPoint y: 197, distance: 6.5
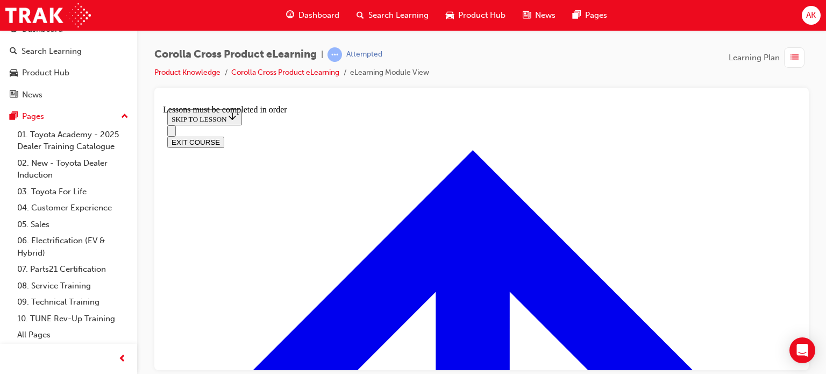
click at [224, 136] on button "EXIT COURSE" at bounding box center [195, 141] width 57 height 11
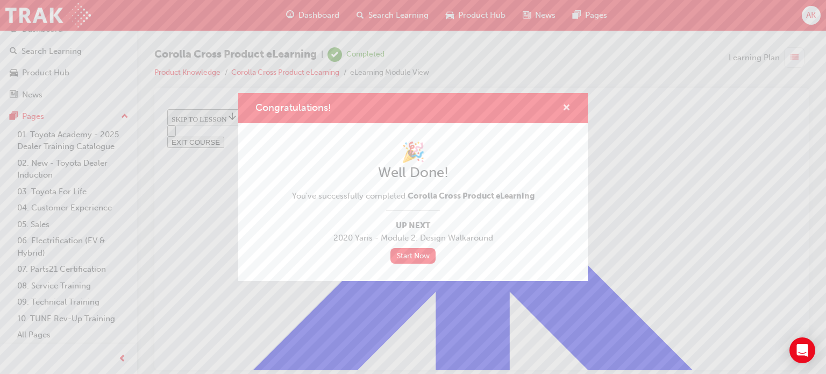
click at [566, 110] on span "cross-icon" at bounding box center [567, 109] width 8 height 10
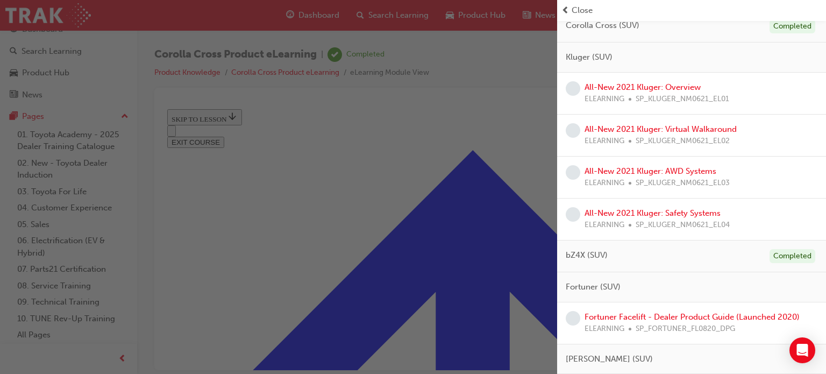
scroll to position [1022, 0]
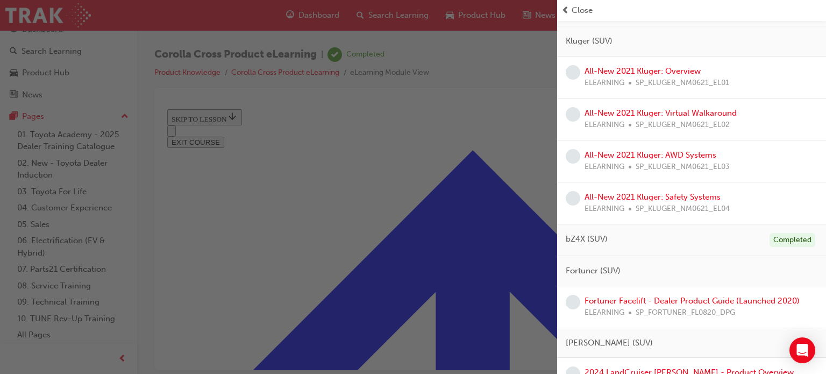
click at [321, 203] on div "button" at bounding box center [278, 187] width 557 height 374
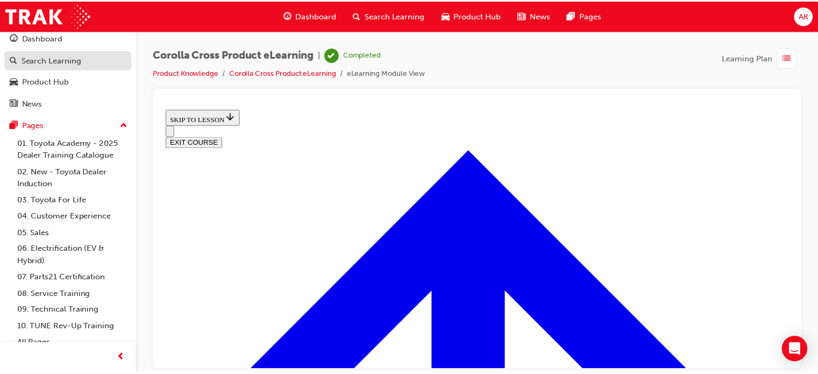
scroll to position [0, 0]
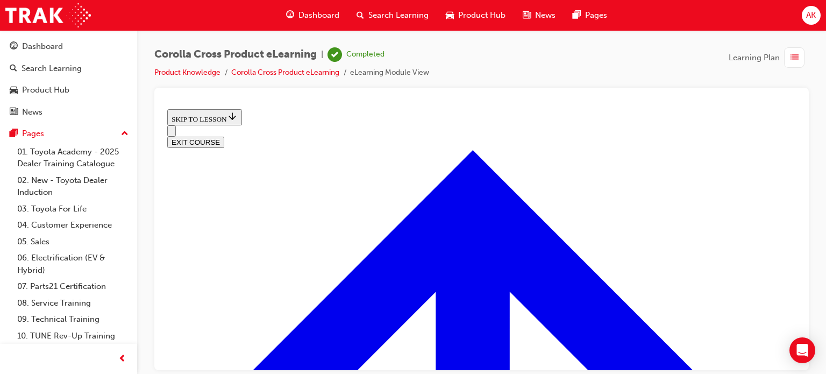
click at [329, 20] on span "Dashboard" at bounding box center [318, 15] width 41 height 12
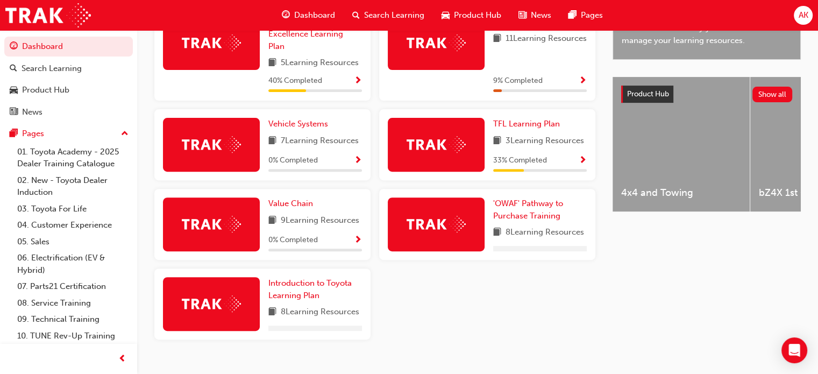
scroll to position [161, 0]
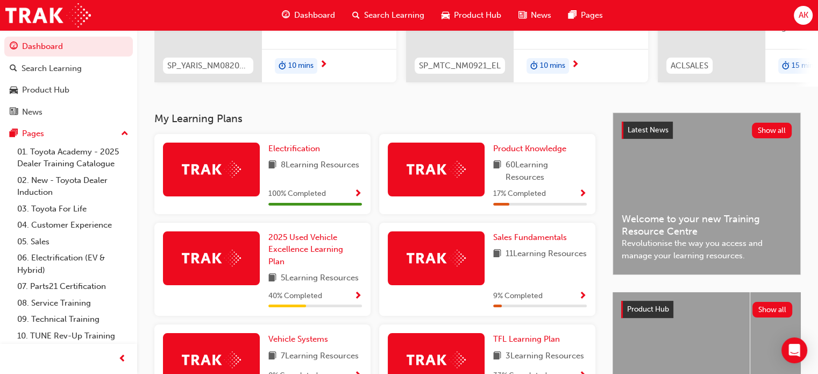
click at [579, 196] on button "button" at bounding box center [583, 193] width 8 height 13
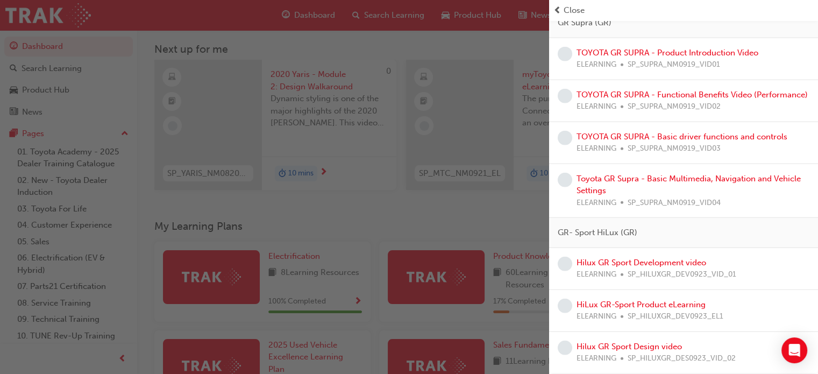
scroll to position [2575, 0]
